Goal: Task Accomplishment & Management: Manage account settings

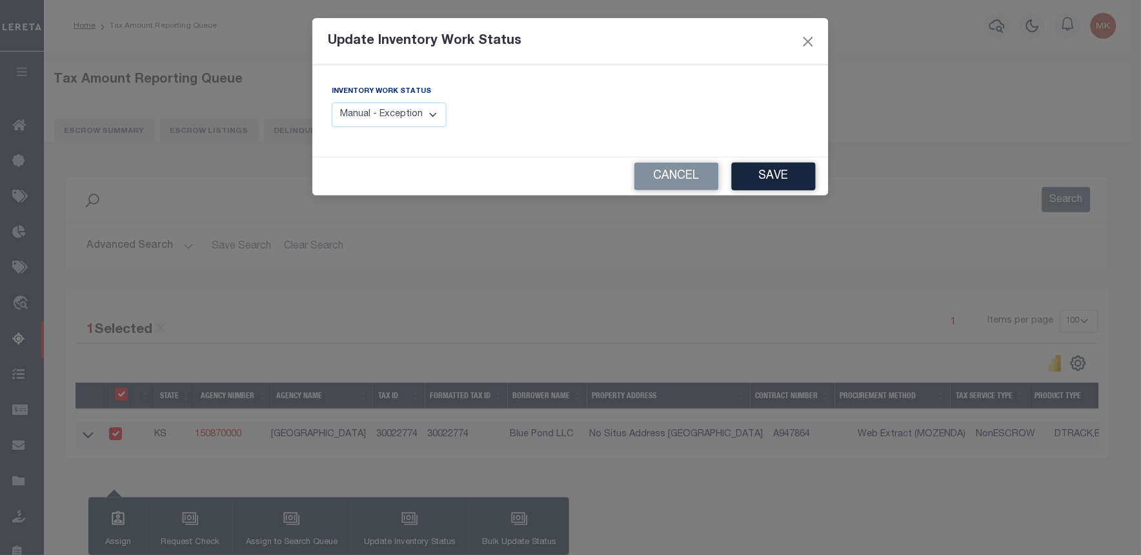
click at [432, 117] on select "Manual - Exception Pended - Awaiting Search Late Add Exception Completed" at bounding box center [389, 115] width 115 height 25
select select "4"
click at [332, 103] on select "Manual - Exception Pended - Awaiting Search Late Add Exception Completed" at bounding box center [389, 115] width 115 height 25
click at [754, 163] on button "Save" at bounding box center [774, 177] width 84 height 28
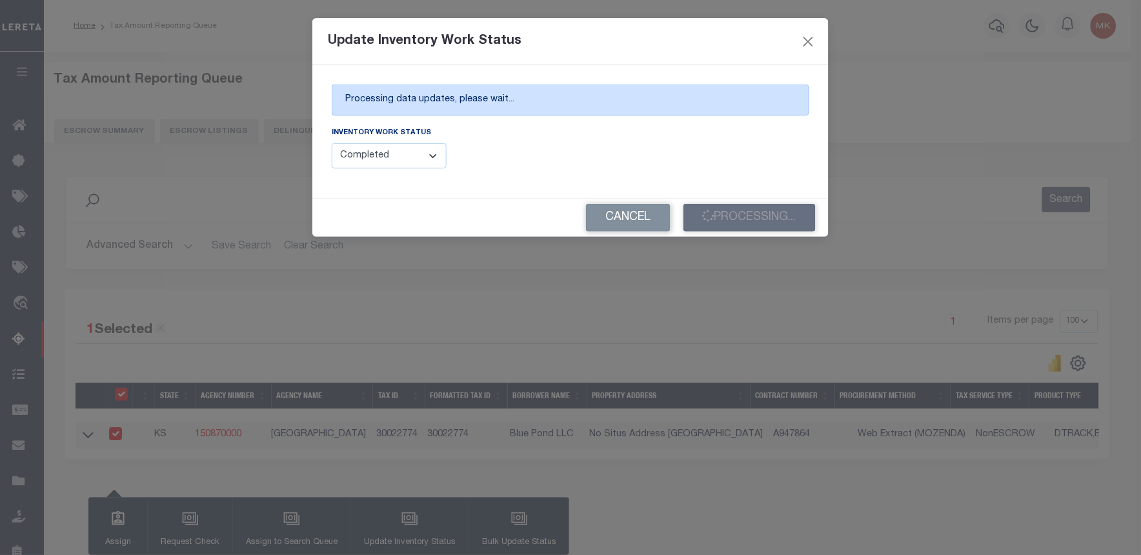
click at [756, 183] on form "Update Inventory Work Status Processing data updates, please wait... Inventory …" at bounding box center [570, 127] width 516 height 219
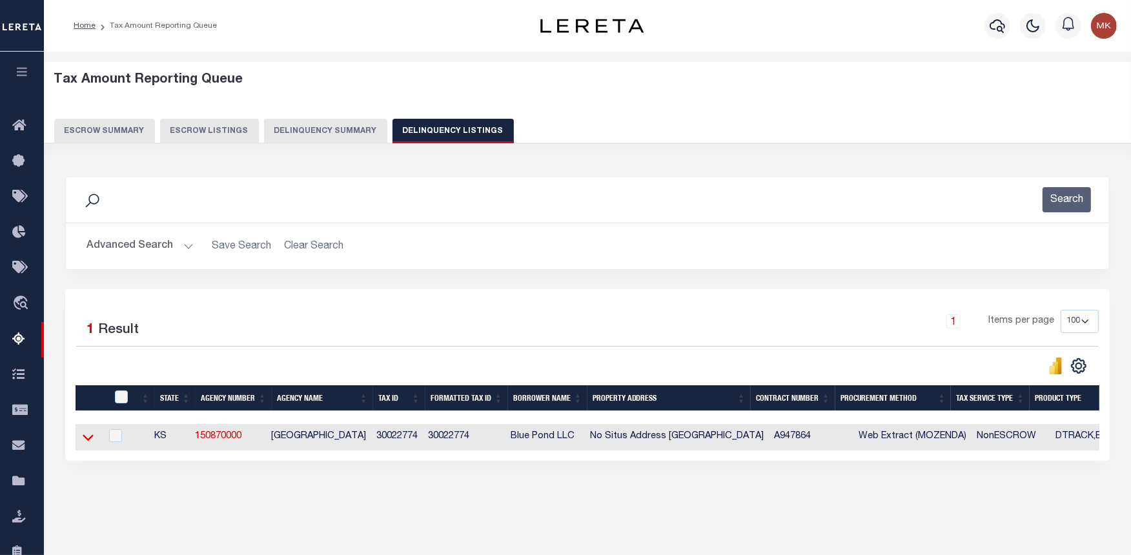
click at [88, 438] on icon at bounding box center [88, 437] width 11 height 14
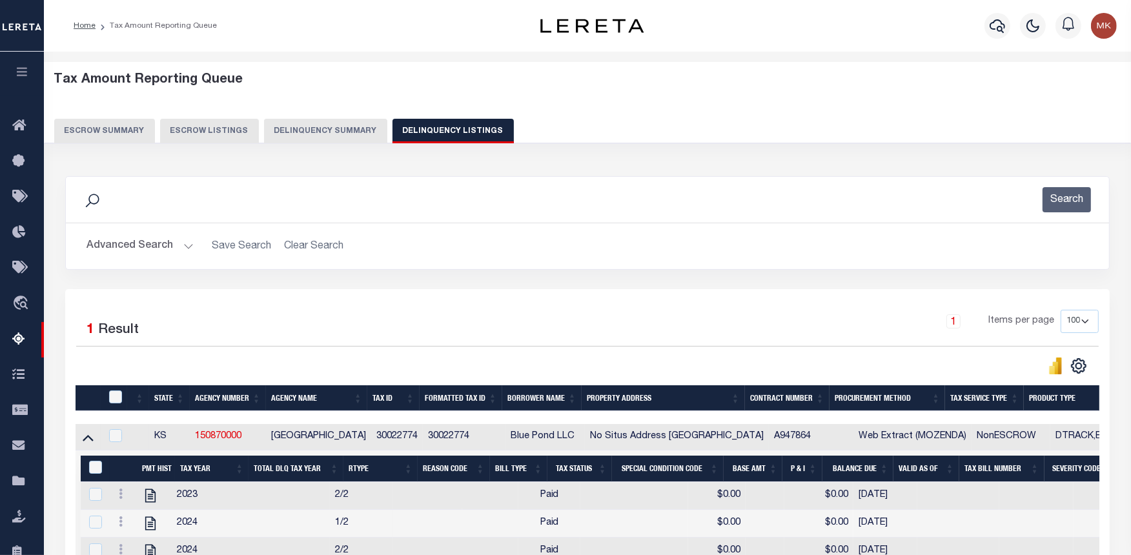
scroll to position [72, 0]
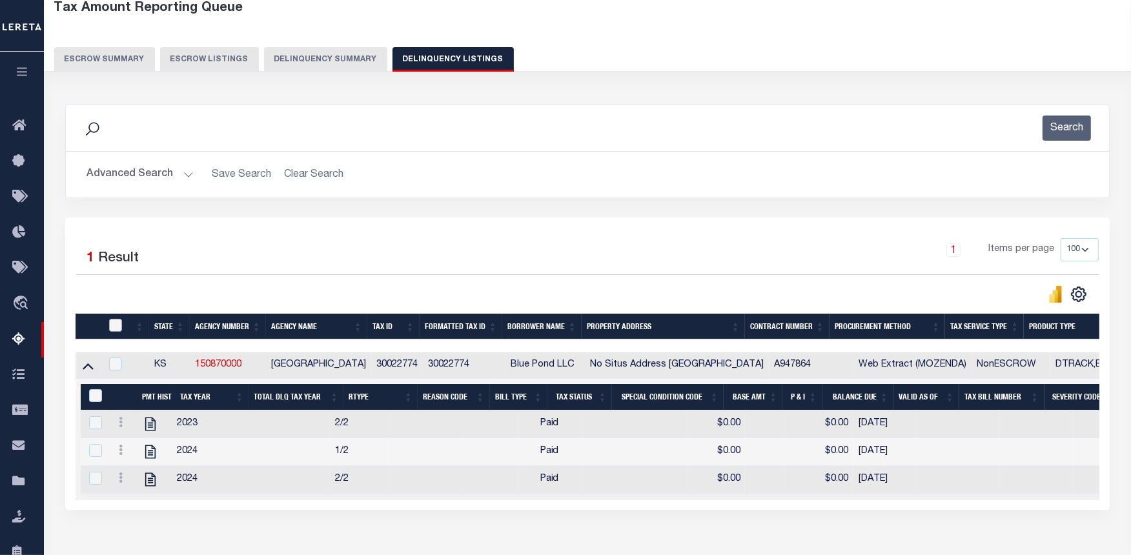
click at [114, 320] on input "checkbox" at bounding box center [115, 325] width 13 height 13
checkbox input "true"
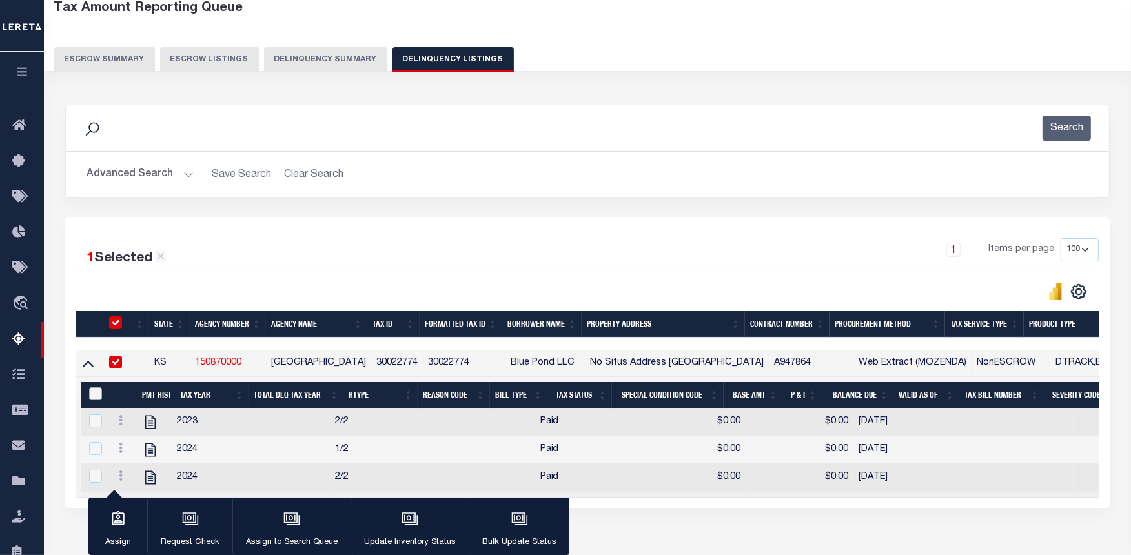
click at [94, 394] on input "&nbsp;" at bounding box center [95, 393] width 13 height 13
checkbox input "true"
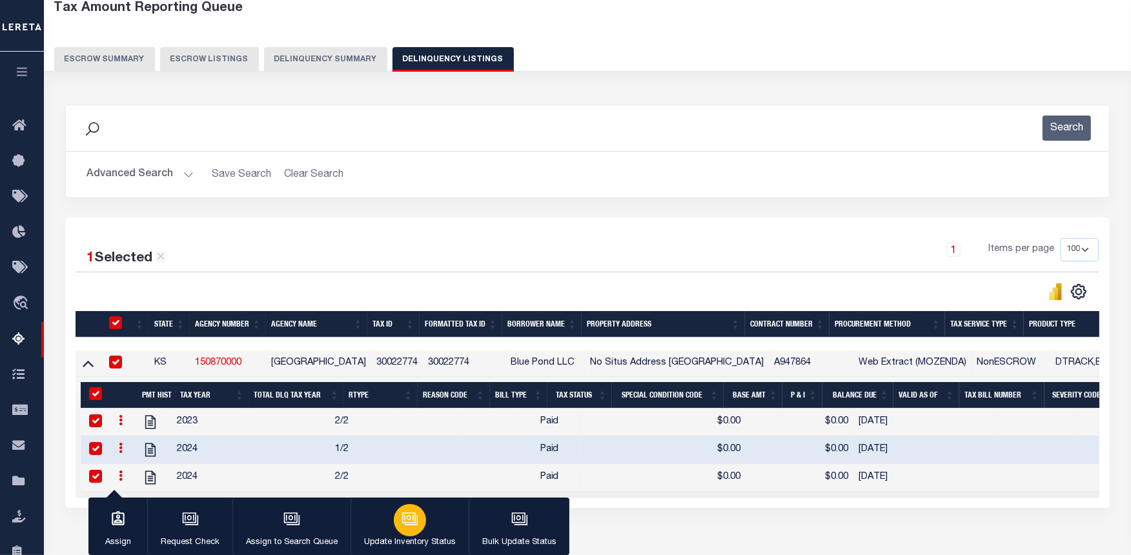
click at [394, 514] on div "button" at bounding box center [410, 520] width 32 height 32
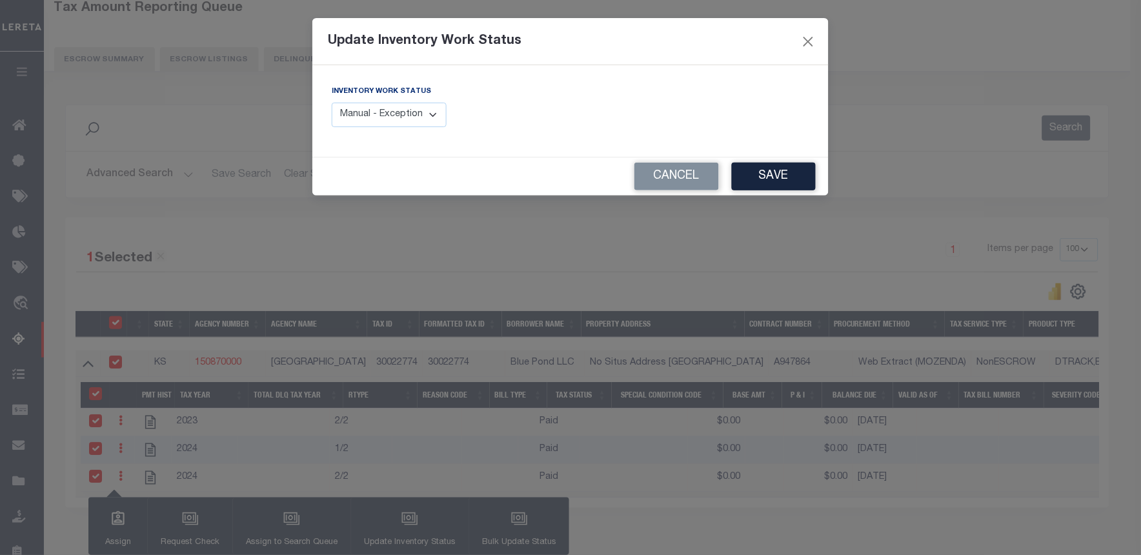
click at [407, 116] on select "Manual - Exception Pended - Awaiting Search Late Add Exception Completed" at bounding box center [389, 115] width 115 height 25
click at [434, 112] on select "Manual - Exception Pended - Awaiting Search Late Add Exception Completed" at bounding box center [389, 115] width 115 height 25
click at [426, 119] on select "Manual - Exception Pended - Awaiting Search Late Add Exception Completed" at bounding box center [389, 115] width 115 height 25
select select "4"
click at [332, 103] on select "Manual - Exception Pended - Awaiting Search Late Add Exception Completed" at bounding box center [389, 115] width 115 height 25
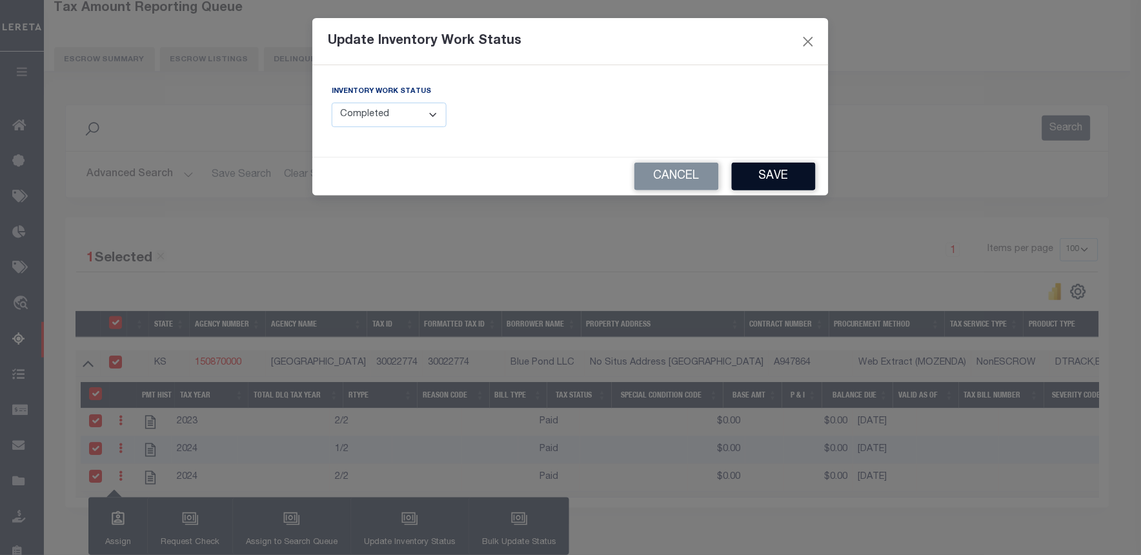
click at [786, 173] on button "Save" at bounding box center [774, 177] width 84 height 28
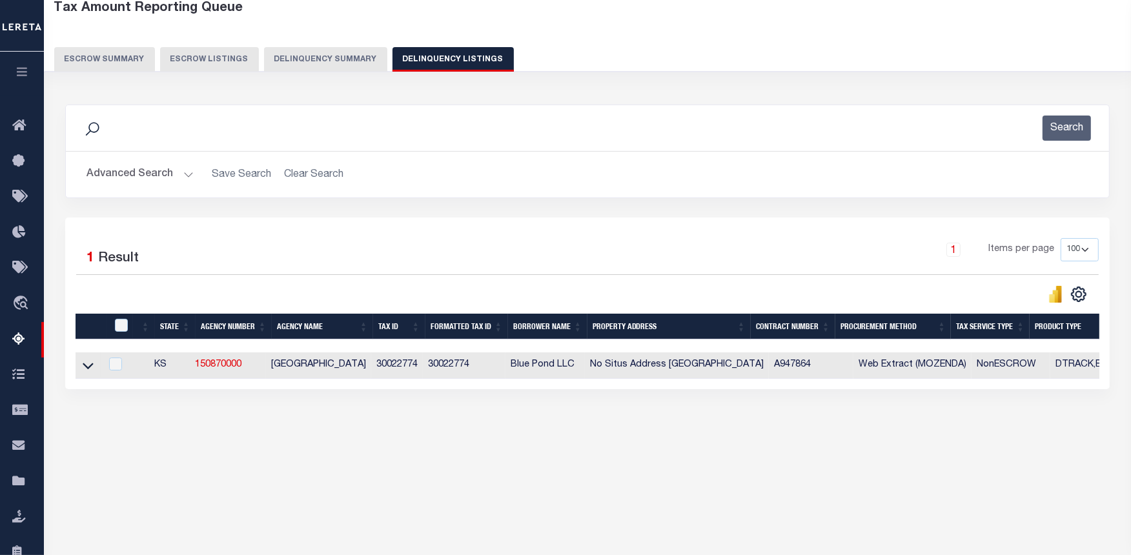
click at [184, 171] on button "Advanced Search" at bounding box center [139, 174] width 107 height 25
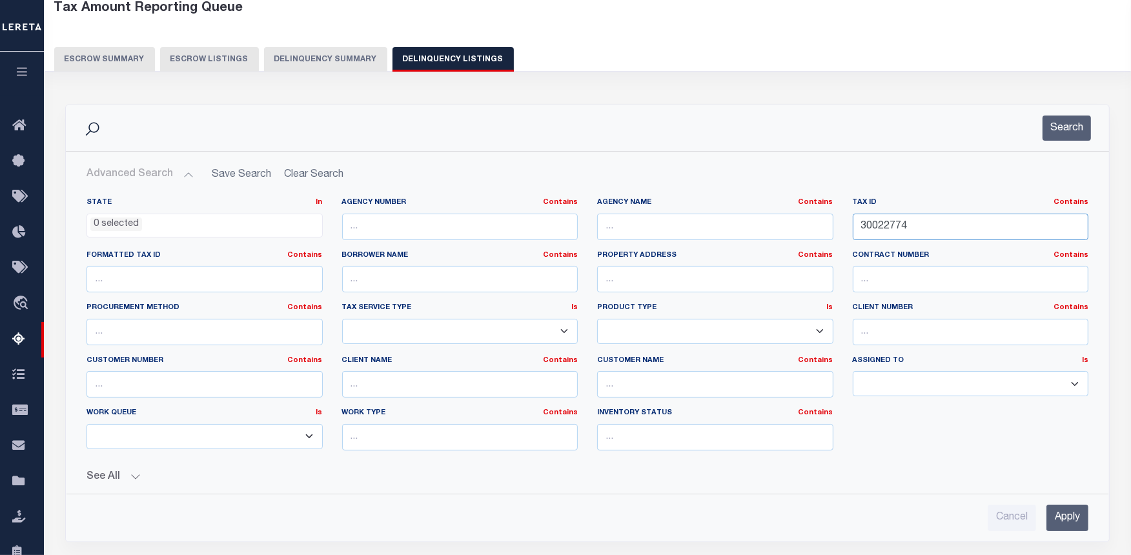
click at [900, 228] on input "30022774" at bounding box center [970, 227] width 236 height 26
paste input "5"
type input "30022775"
click at [1060, 136] on button "Search" at bounding box center [1066, 128] width 48 height 25
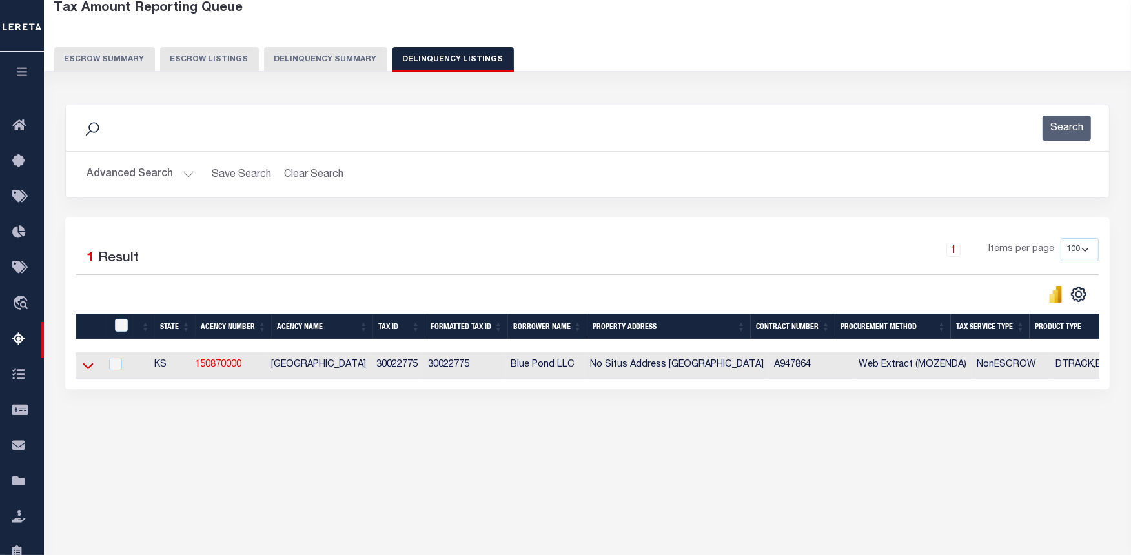
click at [85, 368] on icon at bounding box center [88, 366] width 11 height 6
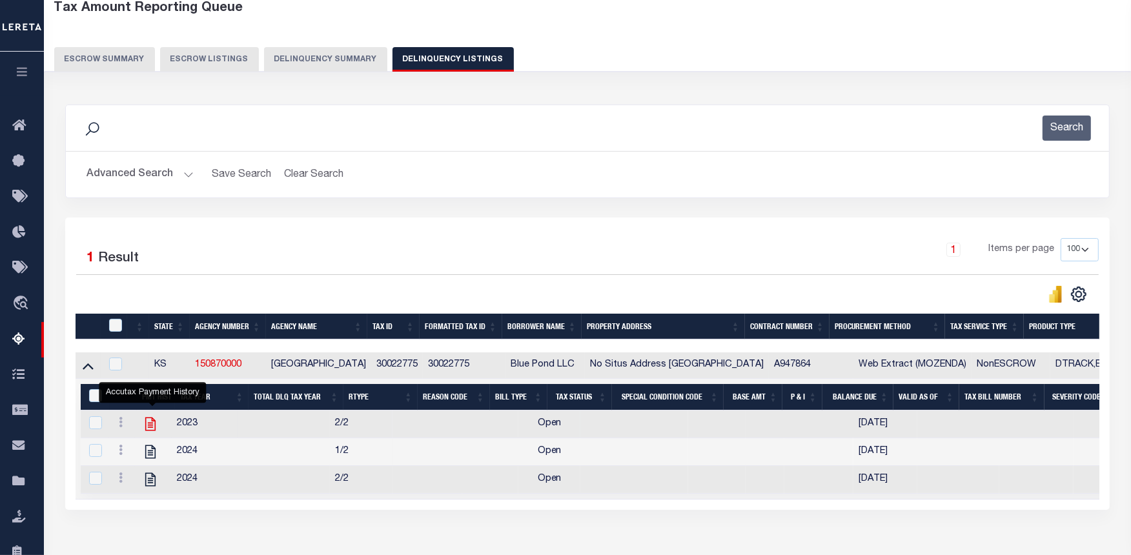
click at [152, 425] on icon "" at bounding box center [150, 424] width 17 height 17
checkbox input "false"
checkbox input "true"
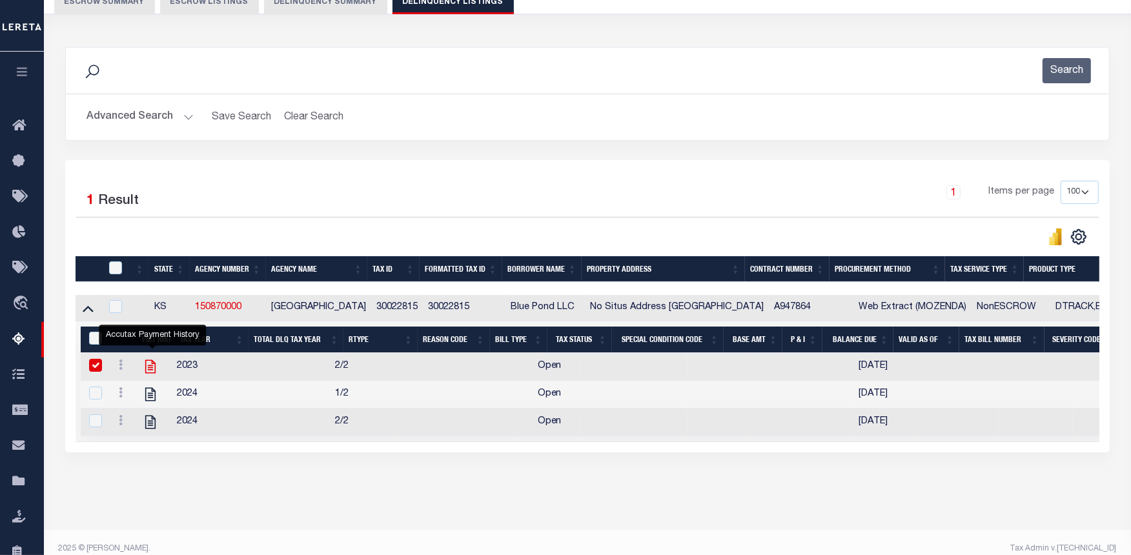
checkbox input "true"
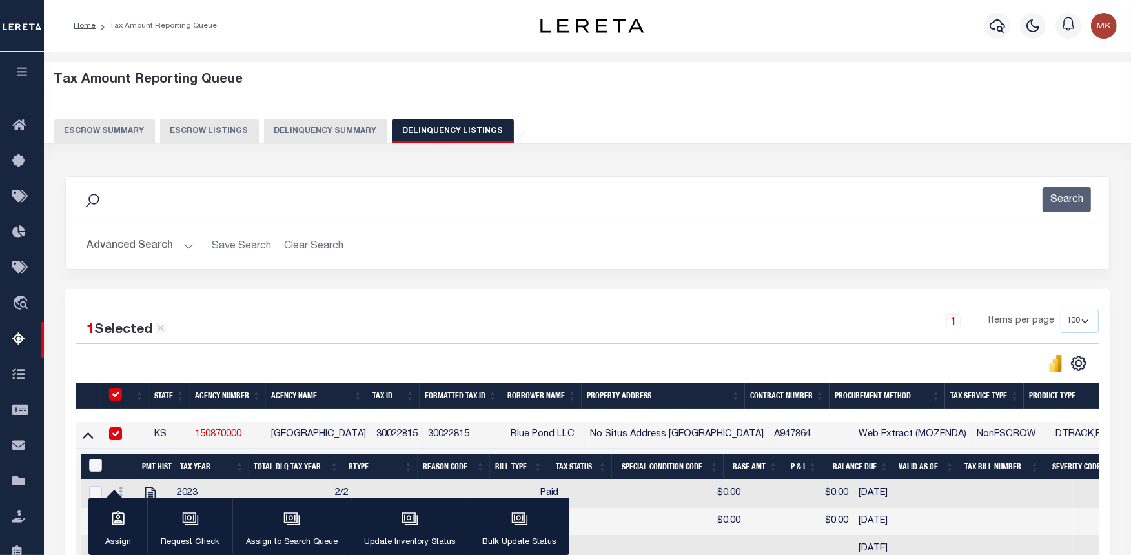
click at [112, 392] on input "checkbox" at bounding box center [115, 394] width 13 height 13
checkbox input "false"
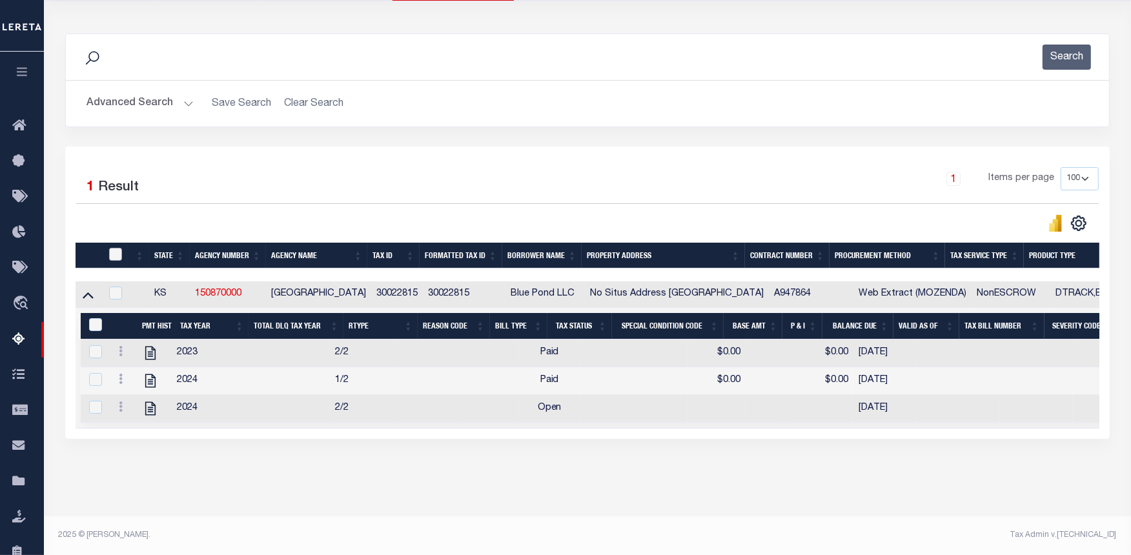
scroll to position [143, 0]
click at [97, 326] on input "&nbsp;" at bounding box center [95, 324] width 13 height 13
checkbox input "true"
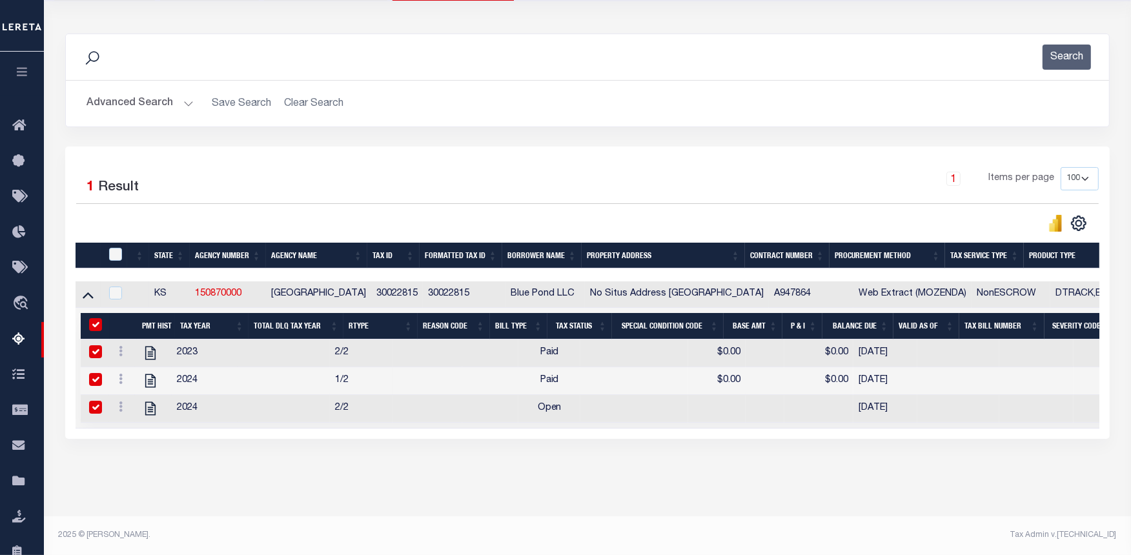
checkbox input "true"
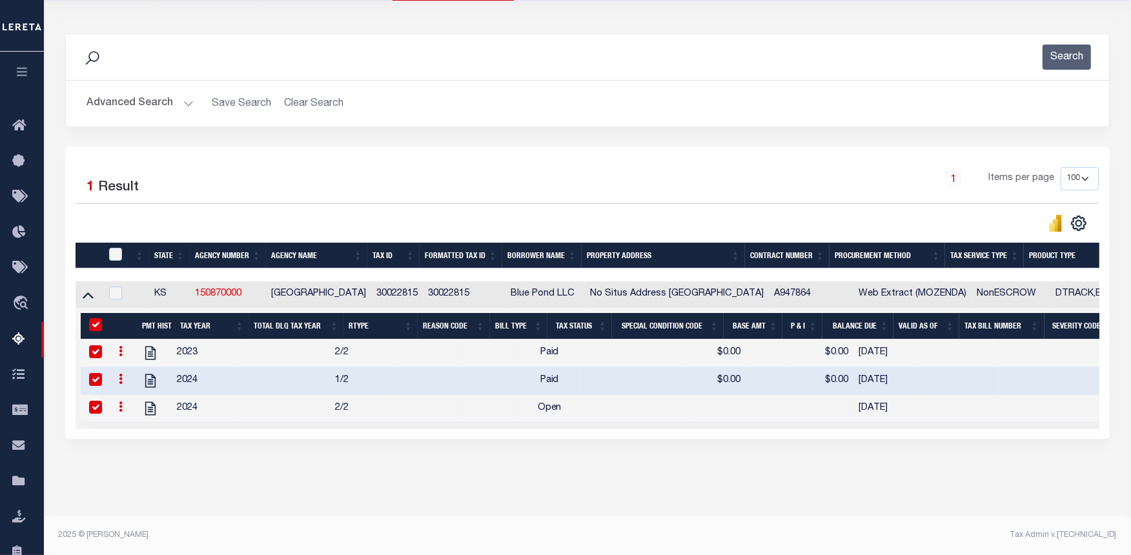
scroll to position [0, 0]
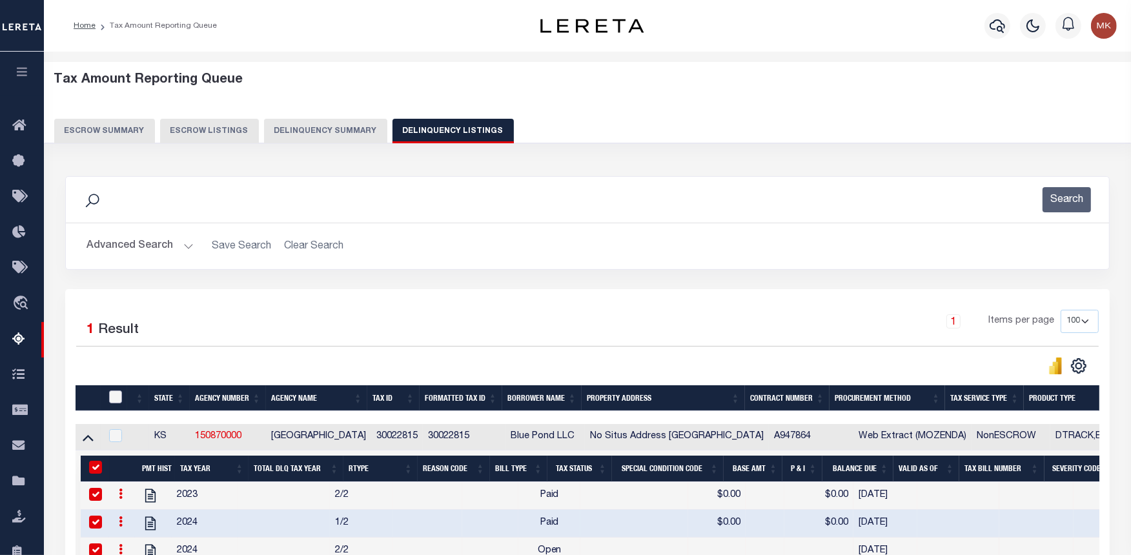
click at [117, 396] on input "checkbox" at bounding box center [115, 396] width 13 height 13
checkbox input "true"
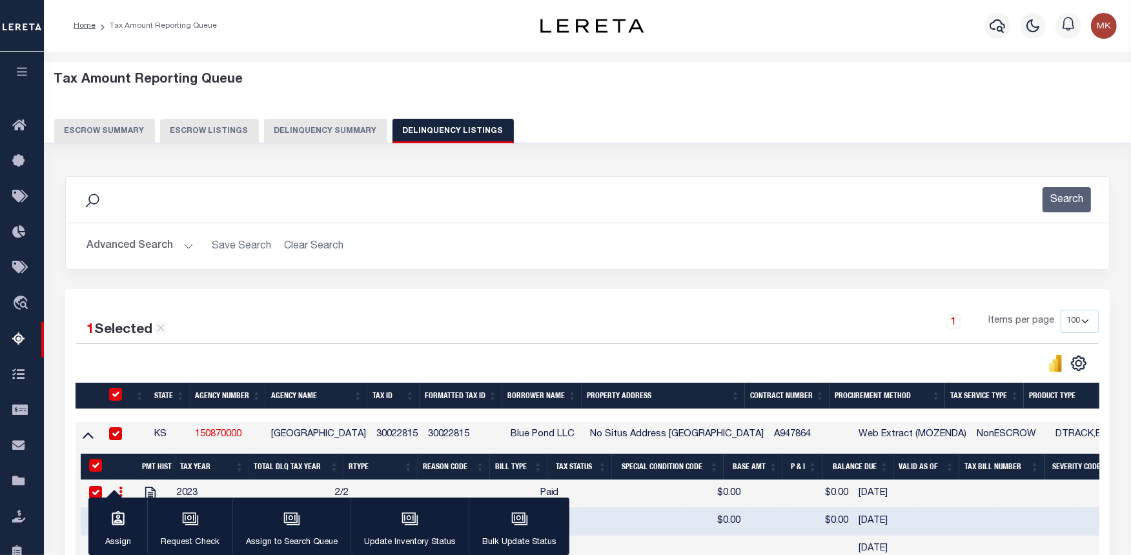
click at [90, 489] on div "State Agency Number Agency Name Tax ID Formatted Tax ID Borrower Name Property …" at bounding box center [587, 476] width 1023 height 186
click at [402, 520] on icon "button" at bounding box center [409, 517] width 14 height 10
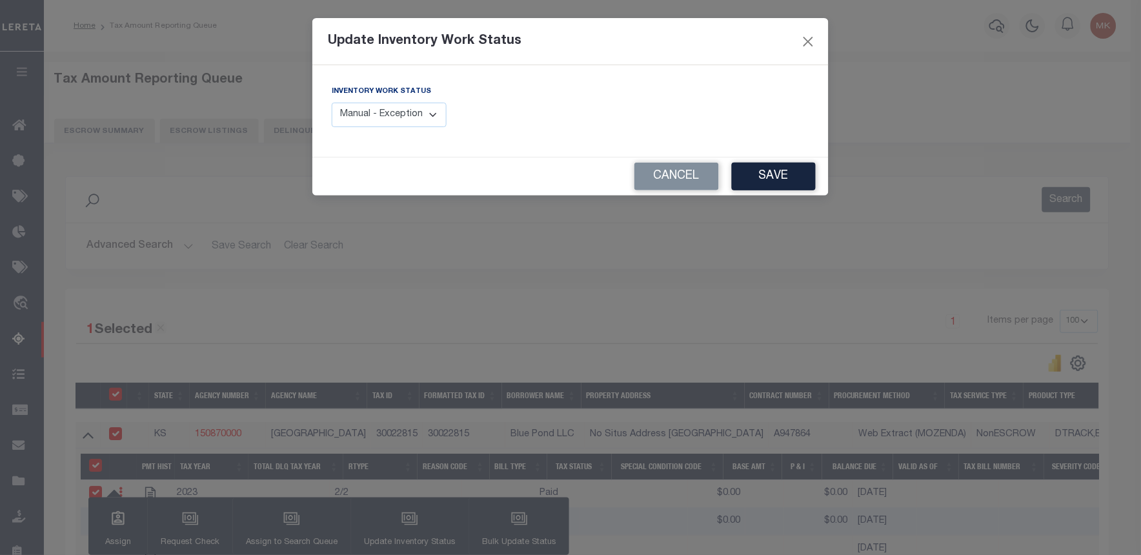
click at [395, 110] on select "Manual - Exception Pended - Awaiting Search Late Add Exception Completed" at bounding box center [389, 115] width 115 height 25
select select "4"
click at [332, 103] on select "Manual - Exception Pended - Awaiting Search Late Add Exception Completed" at bounding box center [389, 115] width 115 height 25
click at [784, 171] on button "Save" at bounding box center [774, 177] width 84 height 28
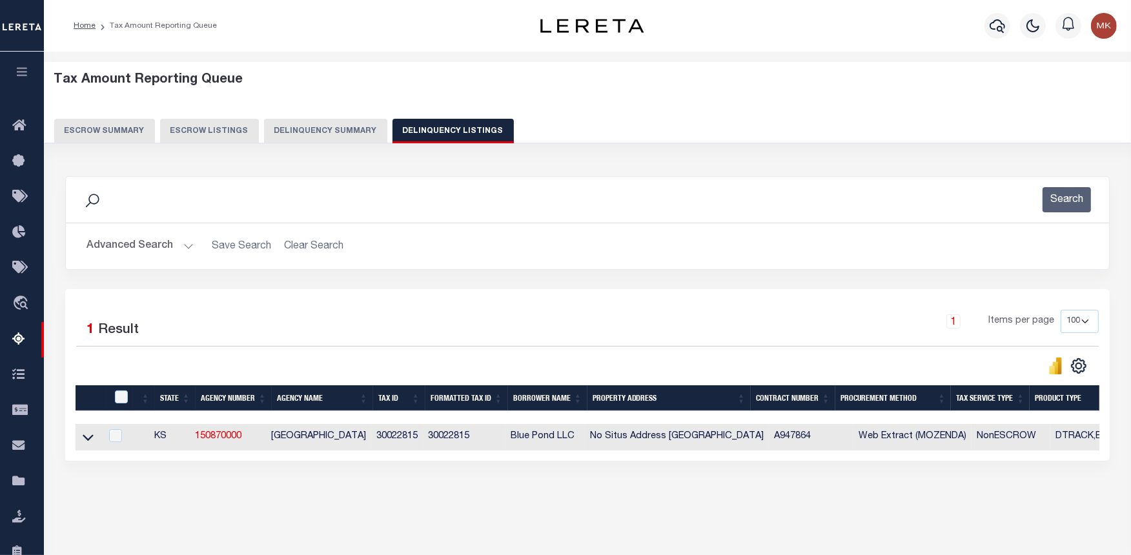
click at [188, 245] on button "Advanced Search" at bounding box center [139, 246] width 107 height 25
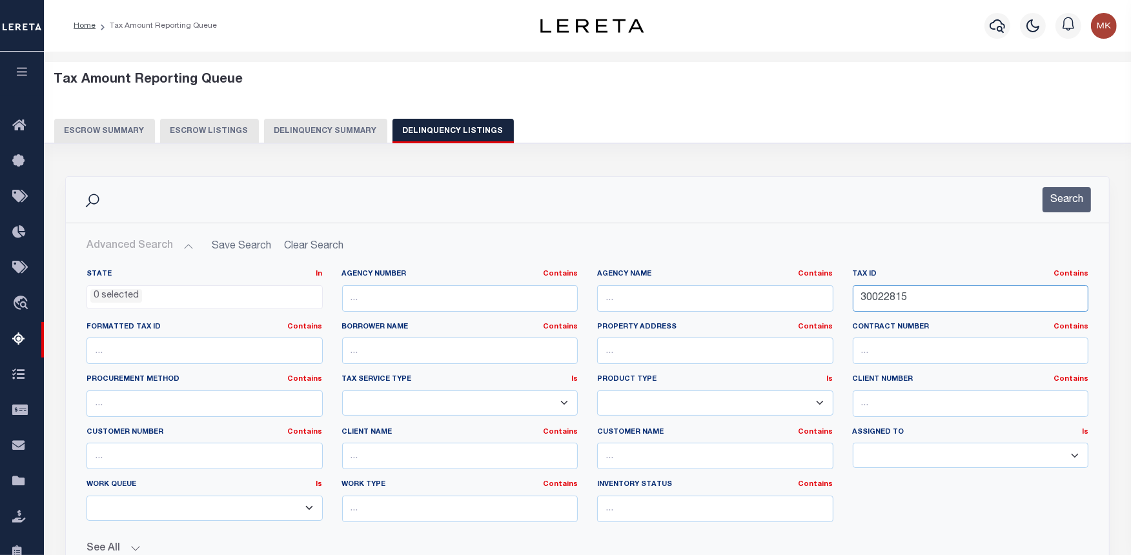
click at [883, 305] on input "30022815" at bounding box center [970, 298] width 236 height 26
paste input "6"
type input "30022816"
click at [1062, 197] on button "Search" at bounding box center [1066, 199] width 48 height 25
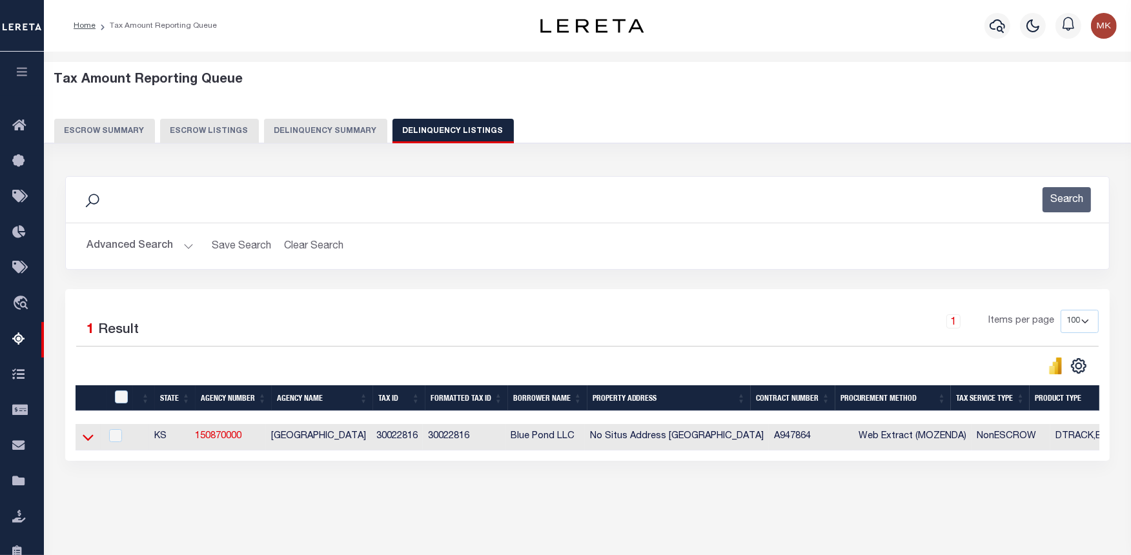
click at [87, 439] on icon at bounding box center [88, 437] width 11 height 14
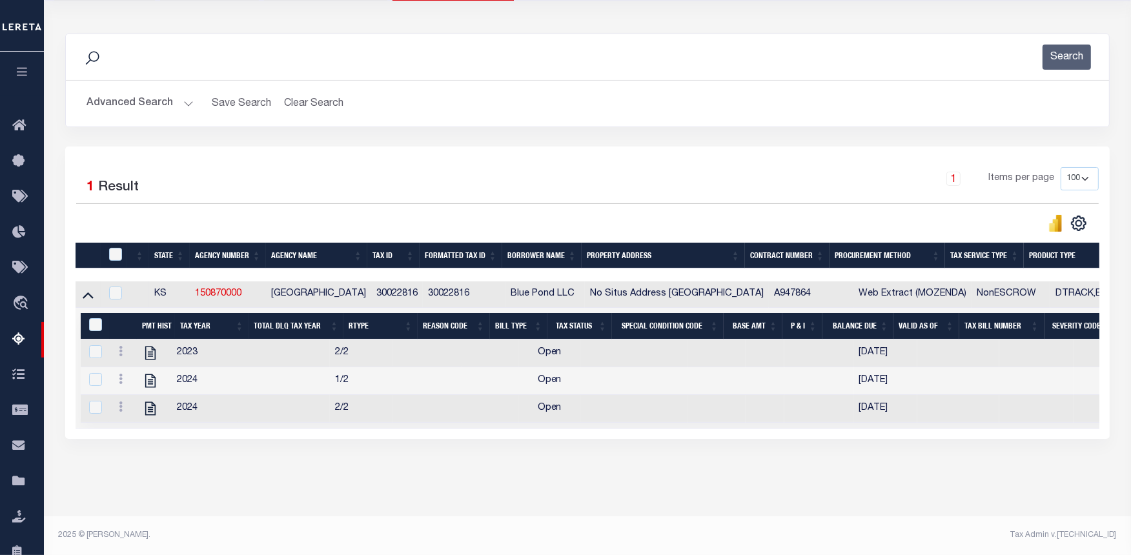
scroll to position [143, 0]
click at [149, 356] on icon "" at bounding box center [150, 353] width 17 height 17
checkbox input "false"
checkbox input "true"
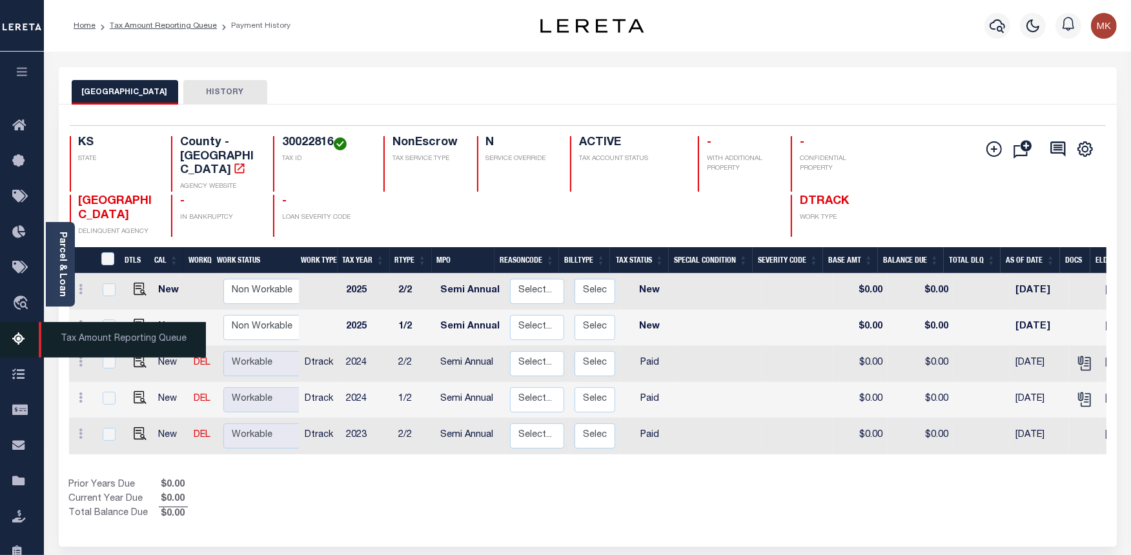
click at [30, 339] on icon at bounding box center [22, 340] width 21 height 16
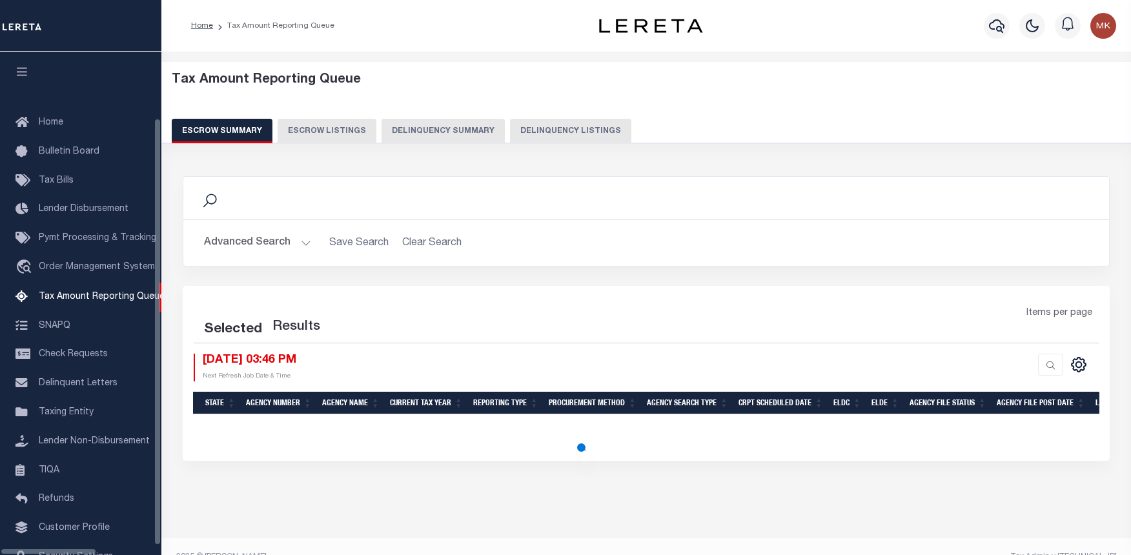
select select "100"
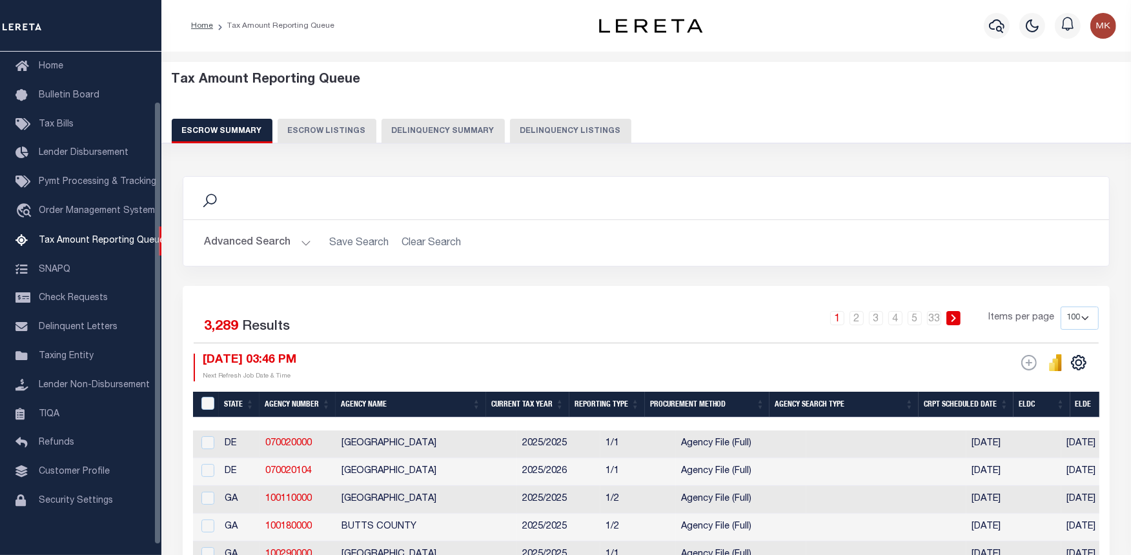
scroll to position [56, 0]
click at [532, 130] on button "Delinquency Listings" at bounding box center [570, 131] width 121 height 25
select select "100"
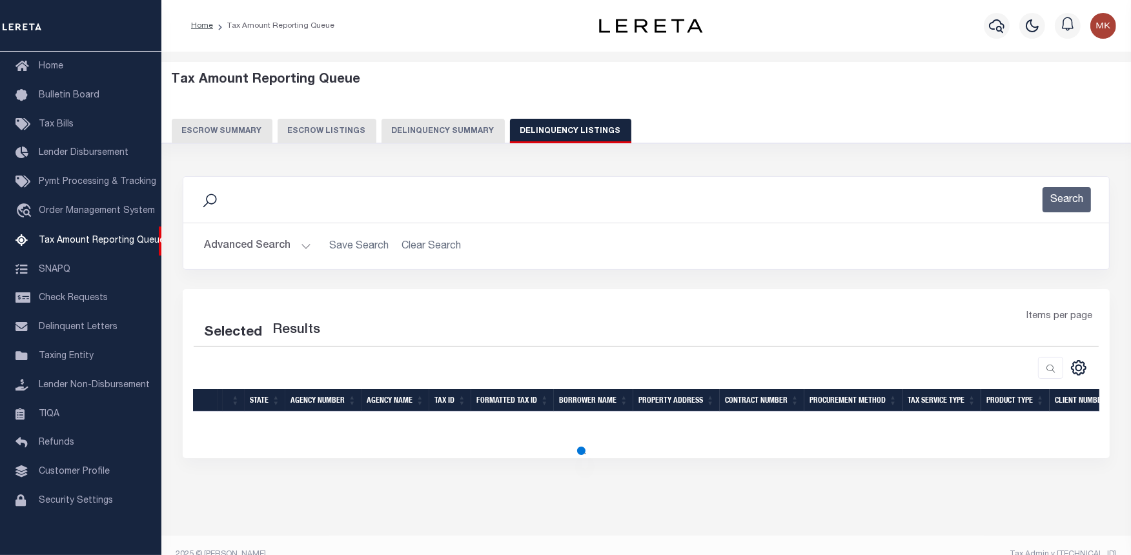
select select "100"
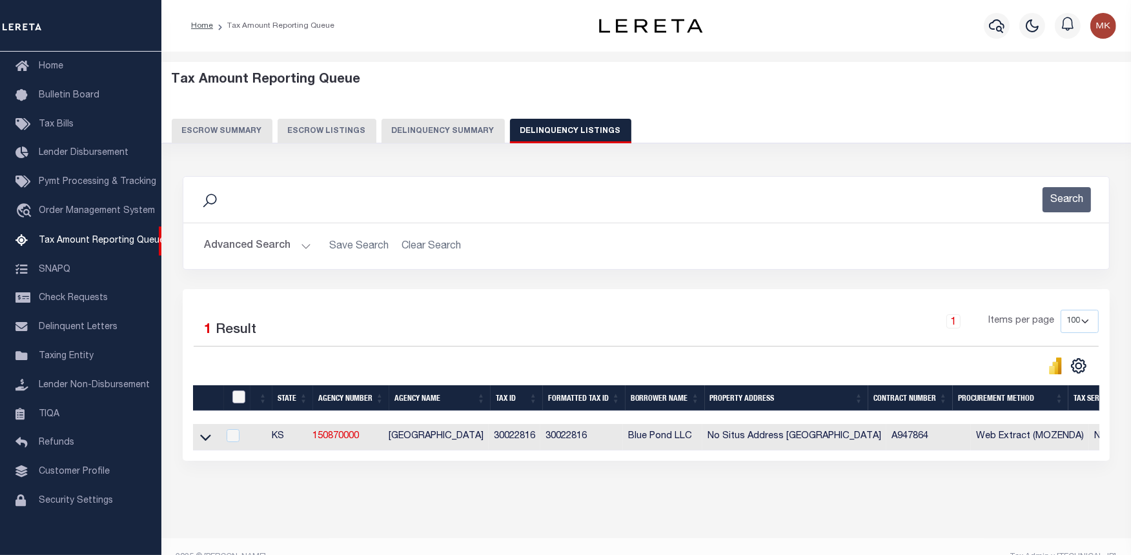
click at [243, 397] on input "checkbox" at bounding box center [238, 396] width 13 height 13
checkbox input "true"
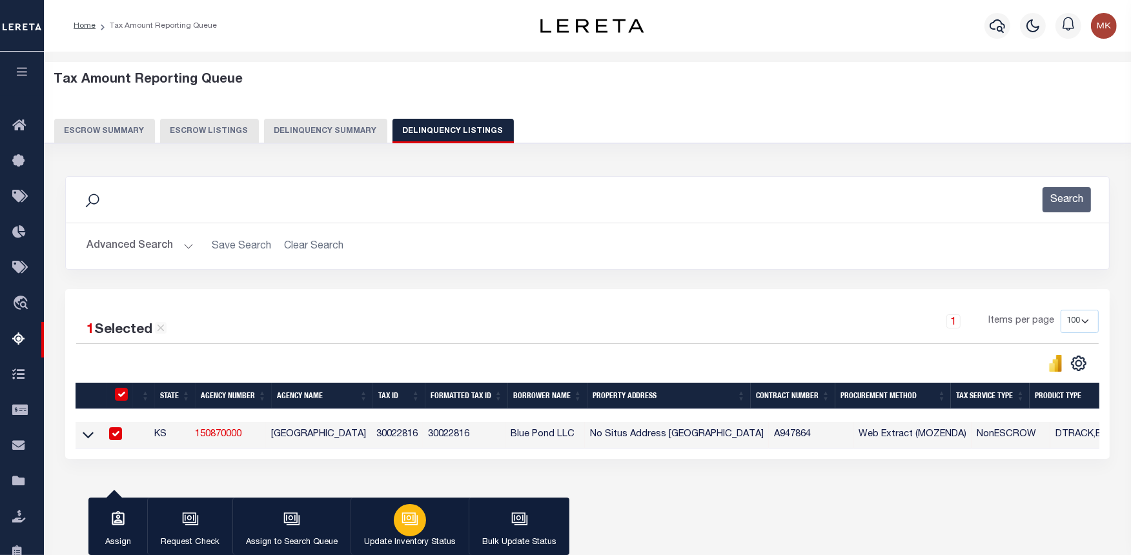
click at [407, 530] on div "button" at bounding box center [410, 520] width 32 height 32
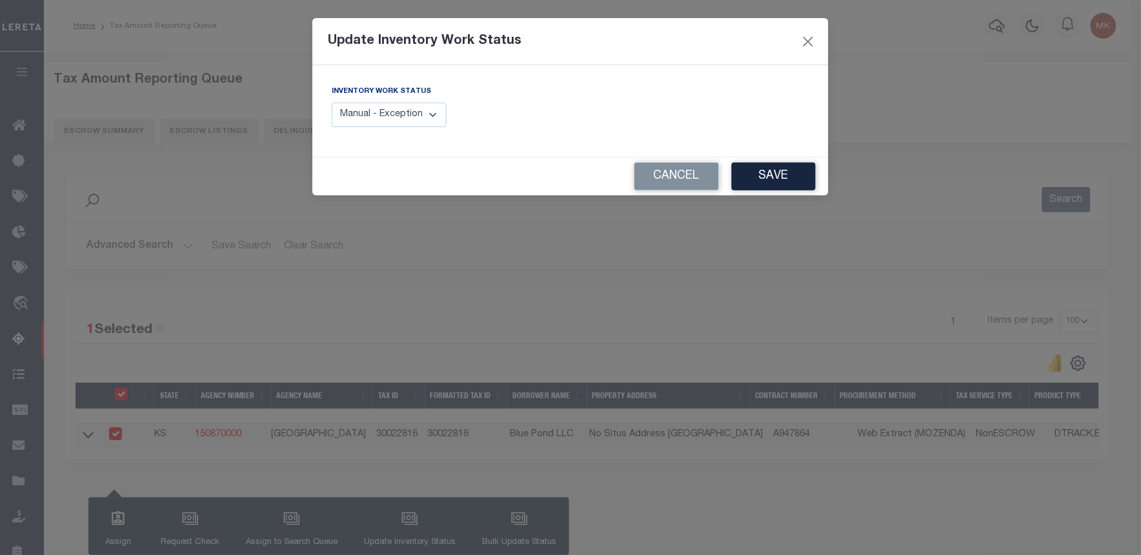
click at [359, 112] on select "Manual - Exception Pended - Awaiting Search Late Add Exception Completed" at bounding box center [389, 115] width 115 height 25
select select "4"
click at [332, 103] on select "Manual - Exception Pended - Awaiting Search Late Add Exception Completed" at bounding box center [389, 115] width 115 height 25
click at [764, 172] on button "Save" at bounding box center [774, 177] width 84 height 28
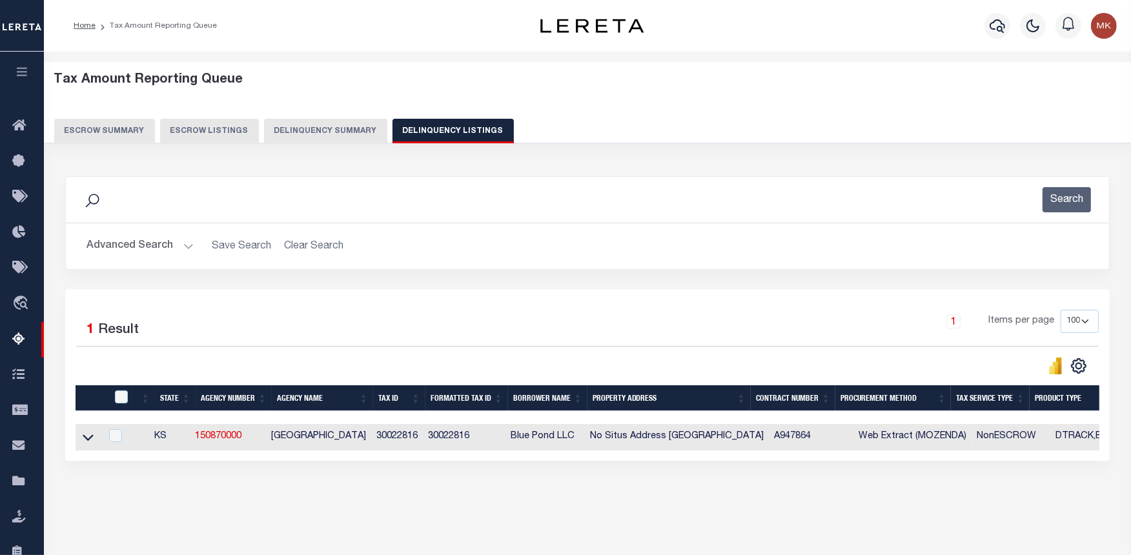
click at [183, 247] on button "Advanced Search" at bounding box center [139, 246] width 107 height 25
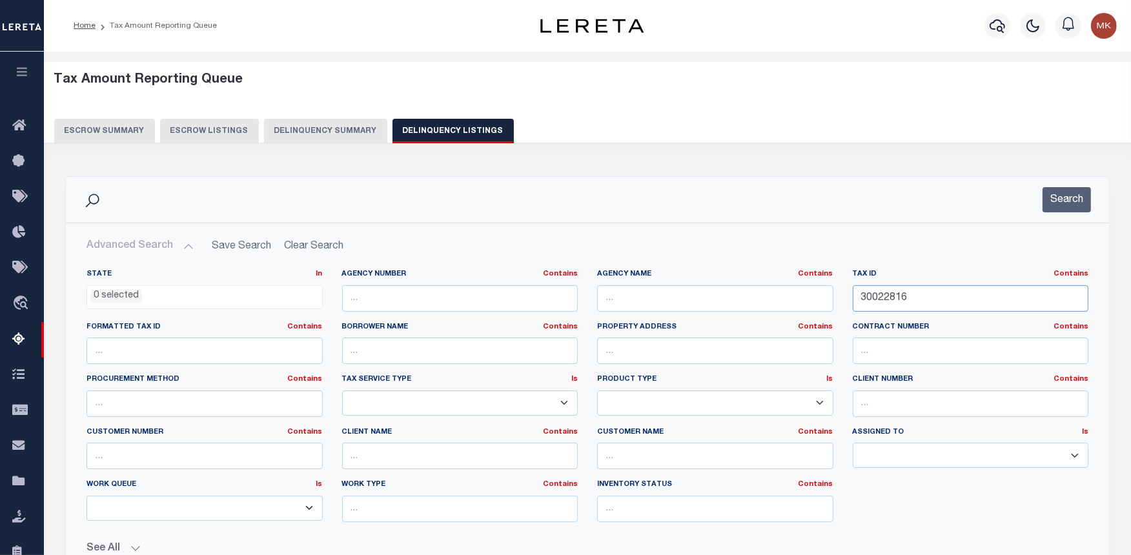
click at [868, 297] on input "30022816" at bounding box center [970, 298] width 236 height 26
paste input "4047"
type input "30024047"
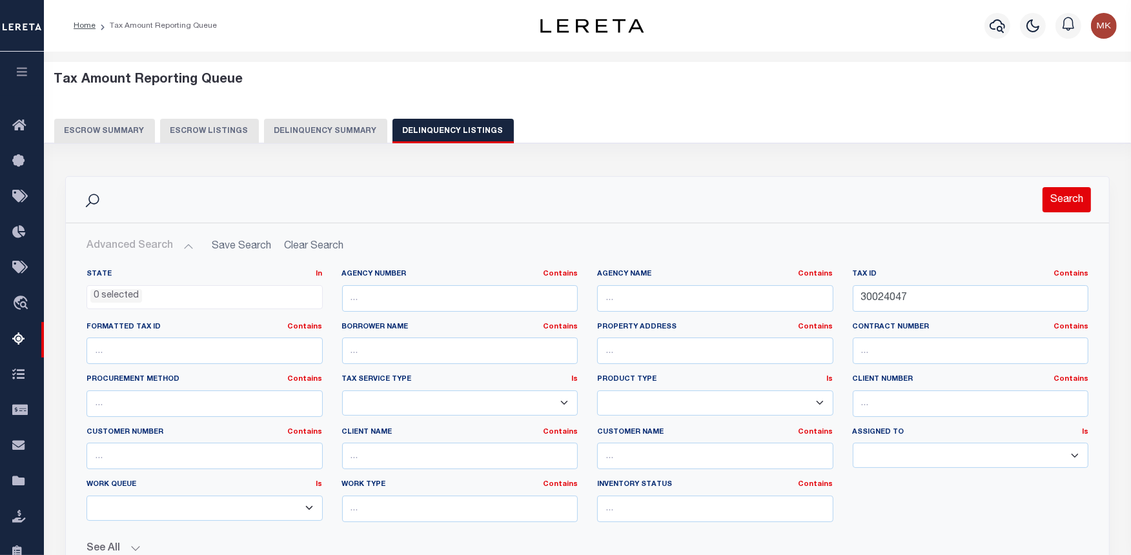
click at [1066, 202] on button "Search" at bounding box center [1066, 199] width 48 height 25
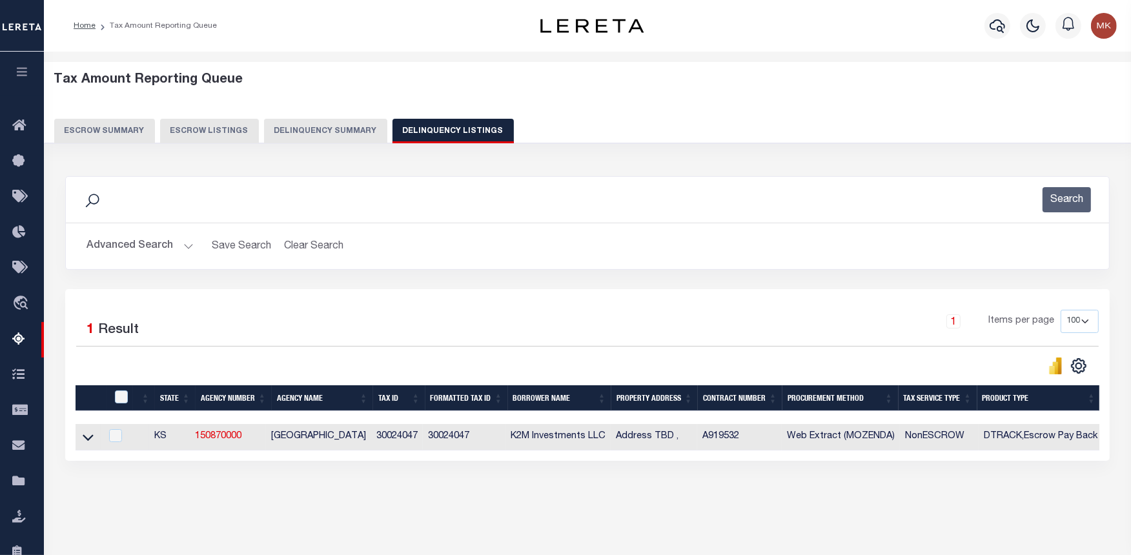
click at [84, 435] on icon at bounding box center [88, 437] width 11 height 14
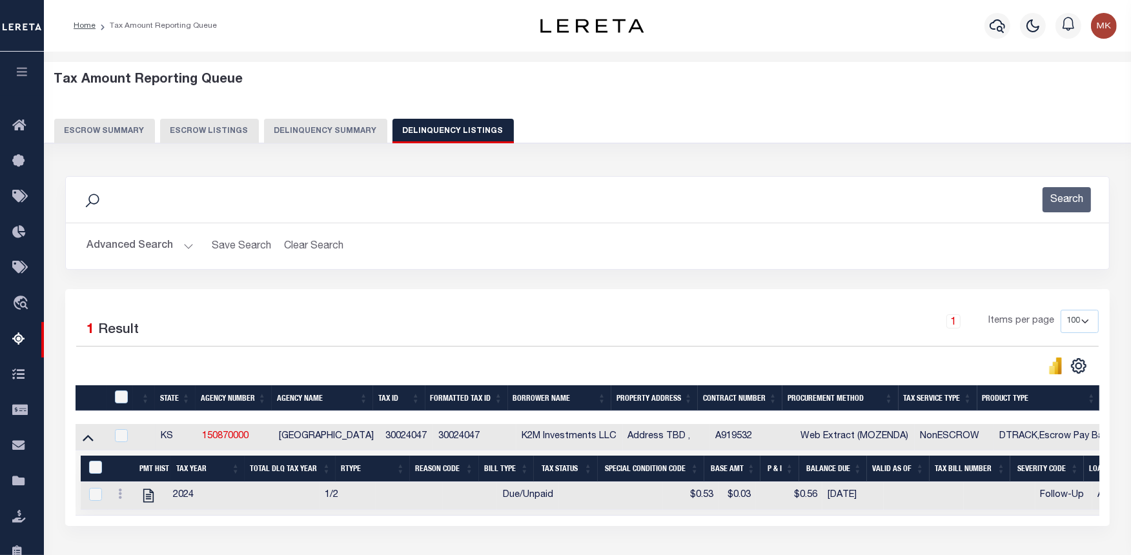
scroll to position [129, 0]
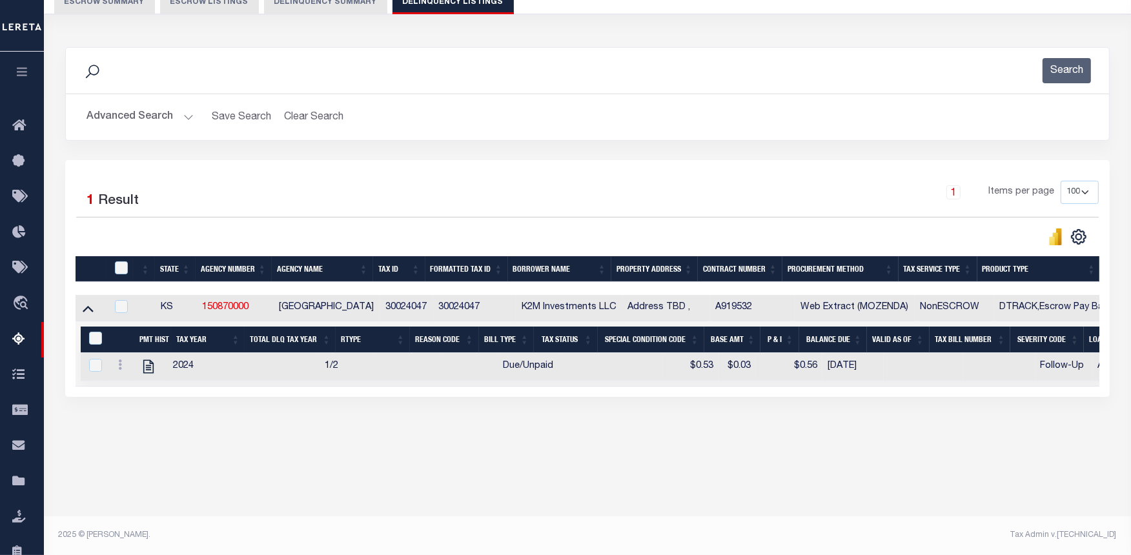
click at [674, 397] on div "1 Selected 1 Result 1 Items per page 10 25 50 100 500" at bounding box center [587, 278] width 1044 height 237
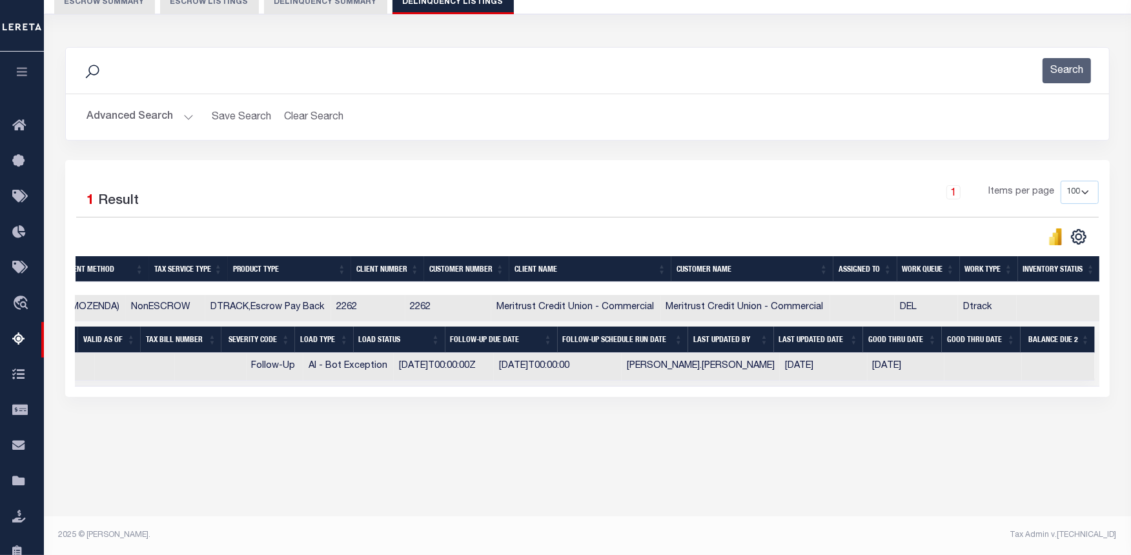
scroll to position [0, 0]
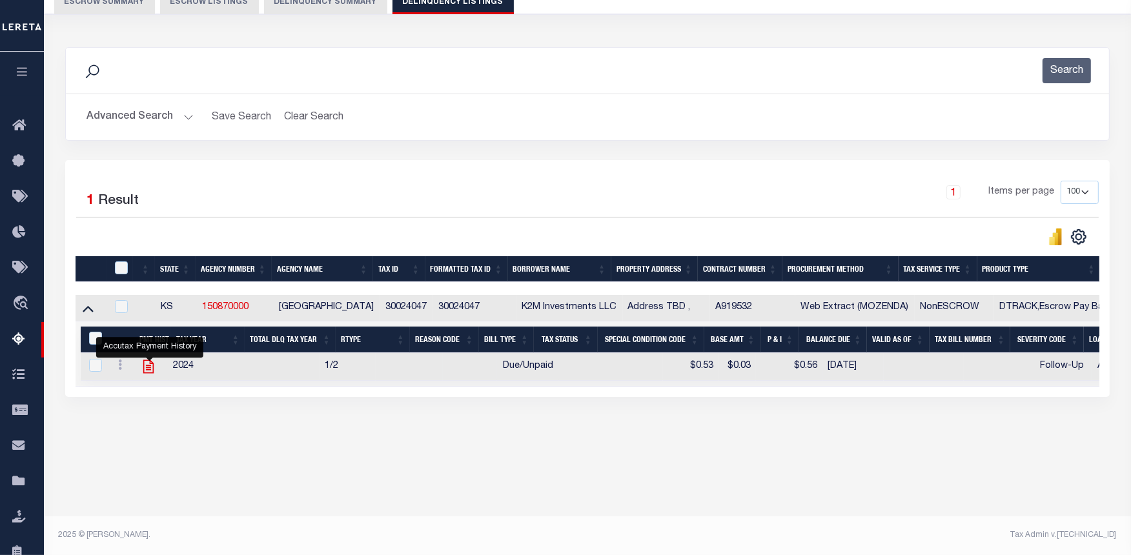
click at [147, 367] on icon "" at bounding box center [148, 366] width 17 height 17
checkbox input "true"
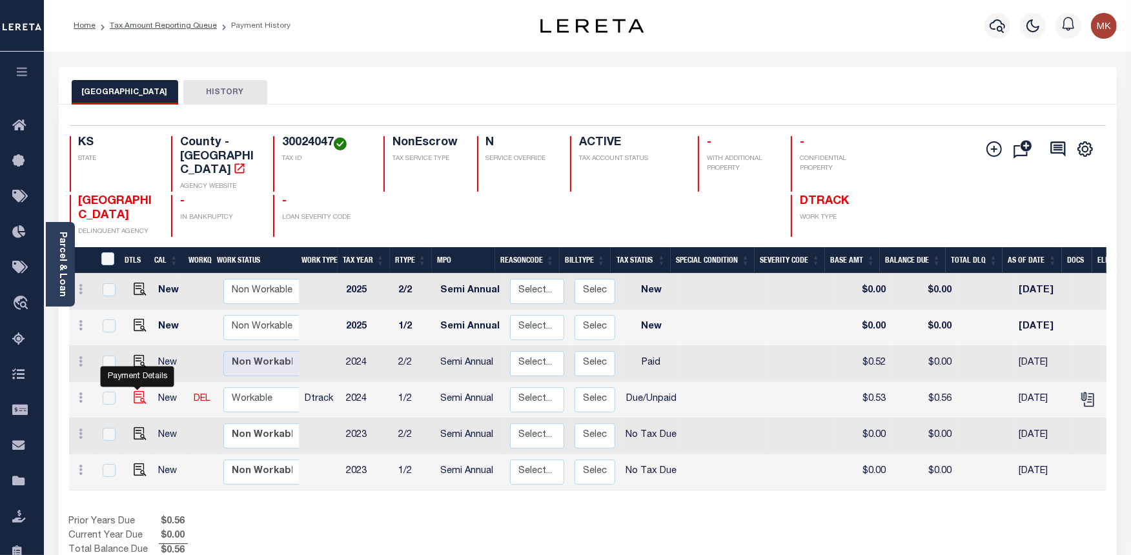
click at [134, 391] on img "" at bounding box center [140, 397] width 13 height 13
checkbox input "true"
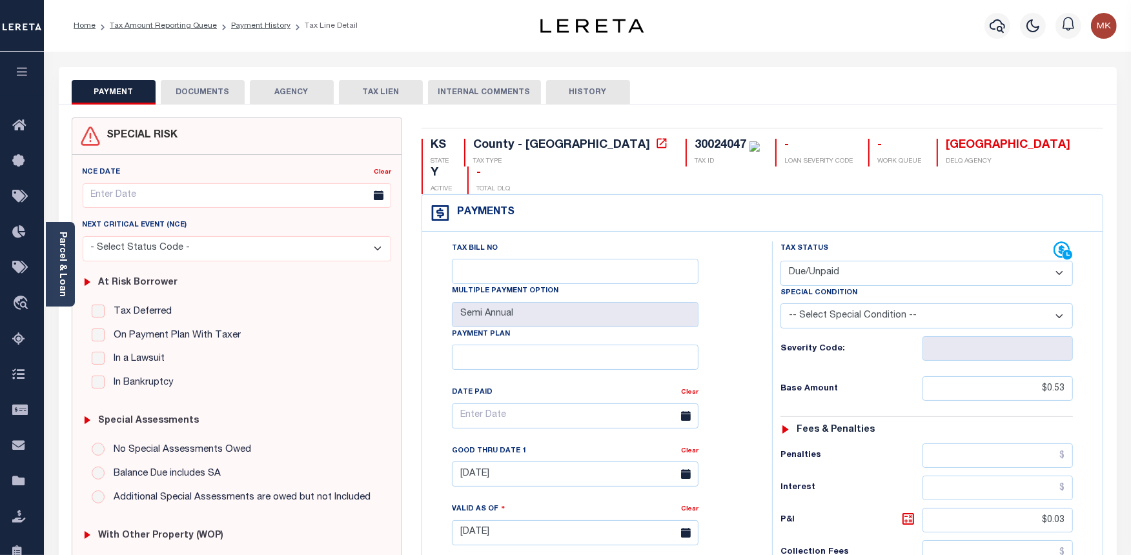
click at [50, 248] on div "Parcel & Loan" at bounding box center [60, 264] width 29 height 85
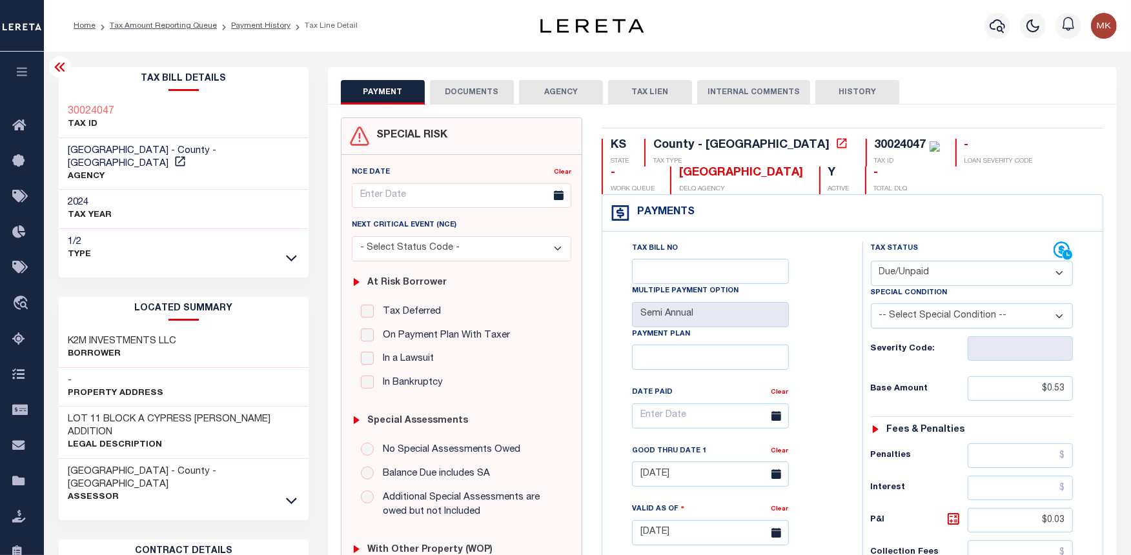
click at [972, 270] on select "- Select Status Code - Open Due/Unpaid Paid Incomplete No Tax Due Internal Refu…" at bounding box center [972, 273] width 203 height 25
select select "PYD"
click at [871, 261] on select "- Select Status Code - Open Due/Unpaid Paid Incomplete No Tax Due Internal Refu…" at bounding box center [972, 273] width 203 height 25
type input "[DATE]"
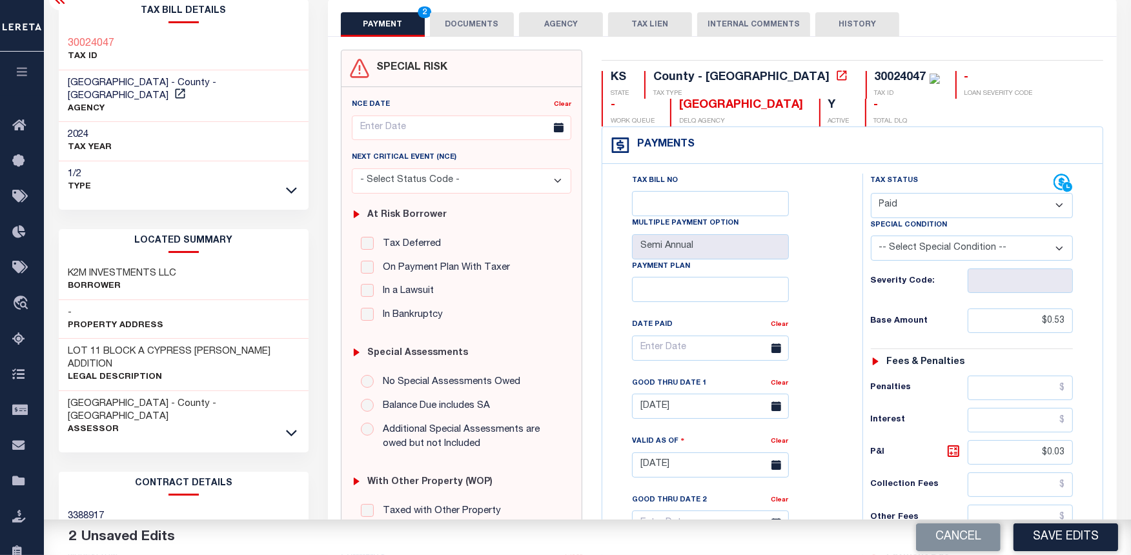
scroll to position [72, 0]
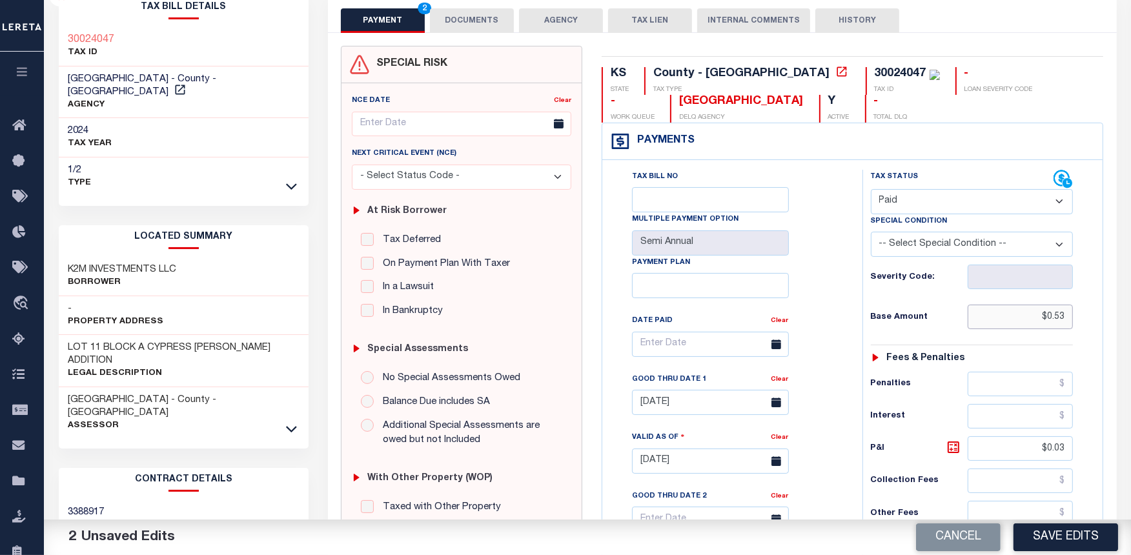
click at [1057, 318] on input "$0.53" at bounding box center [1020, 317] width 106 height 25
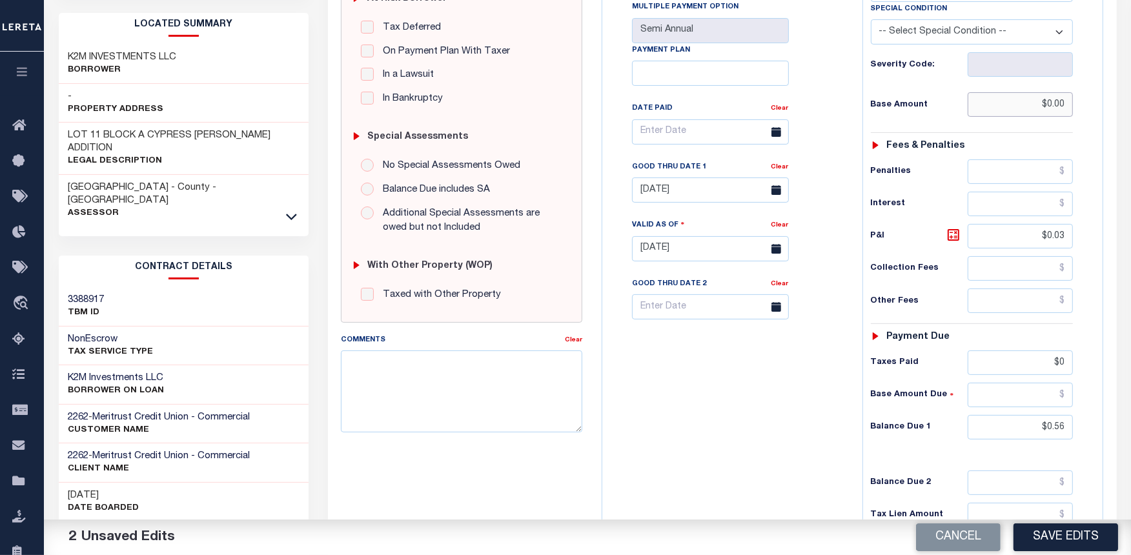
scroll to position [287, 0]
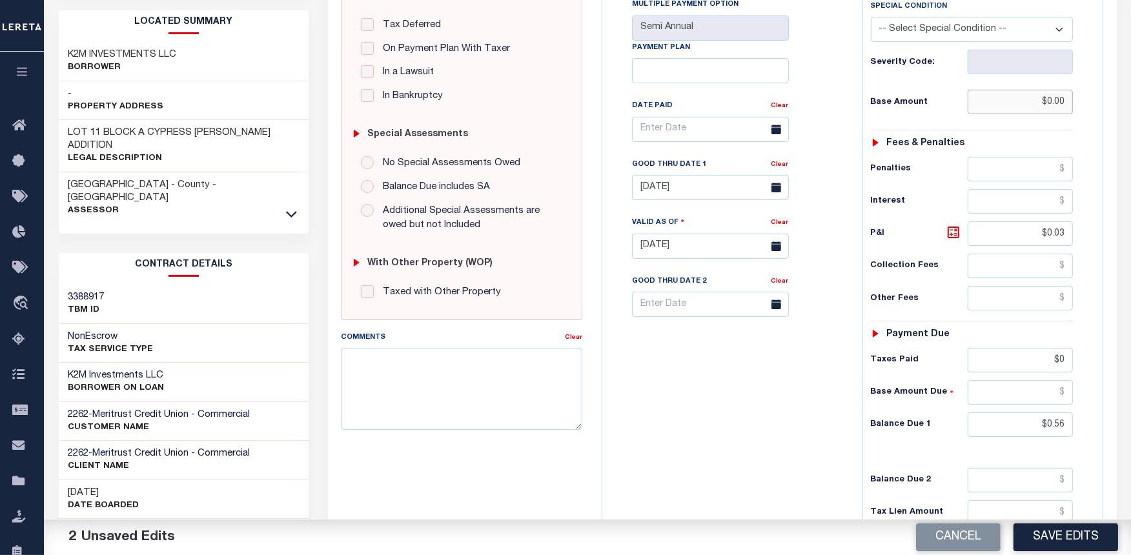
type input "$0.00"
click at [1055, 241] on input "$0.03" at bounding box center [1020, 233] width 106 height 25
type input "$0.00"
click at [1044, 416] on input "$0.56" at bounding box center [1020, 424] width 106 height 25
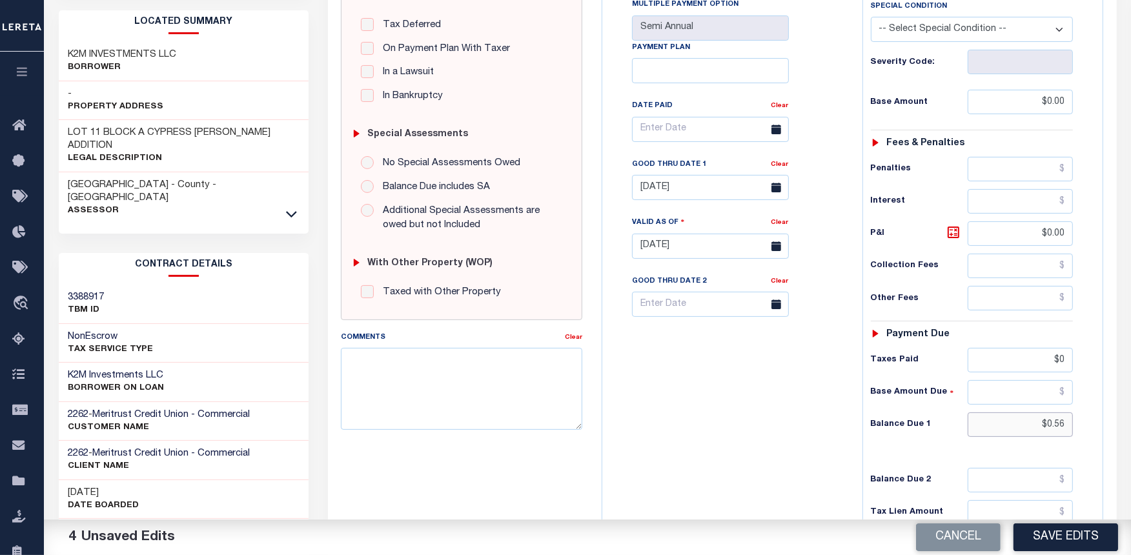
click at [1047, 416] on input "$0.56" at bounding box center [1020, 424] width 106 height 25
click at [1063, 425] on input "$0.56" at bounding box center [1020, 424] width 106 height 25
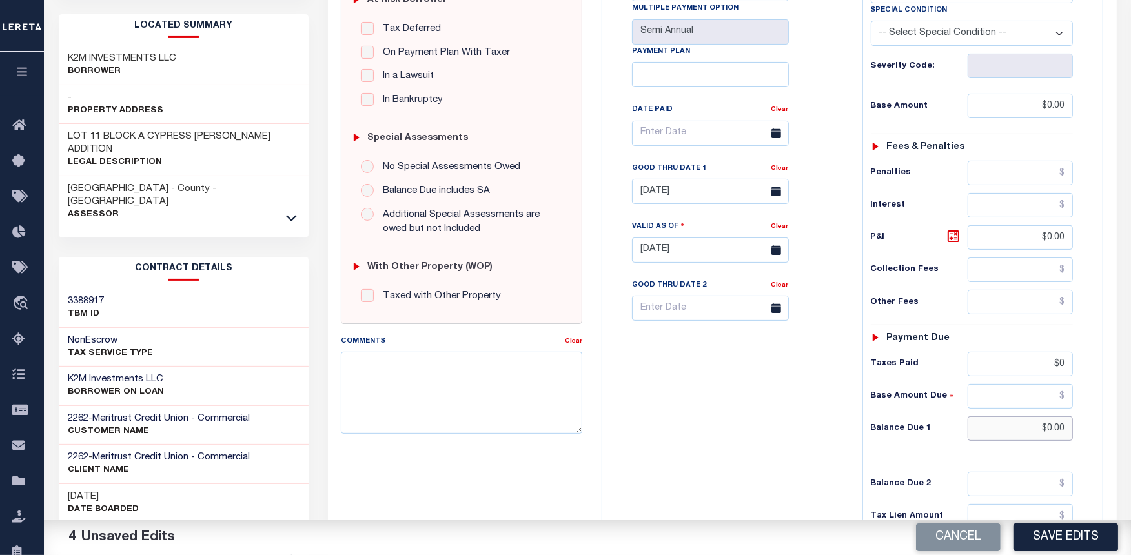
scroll to position [67, 0]
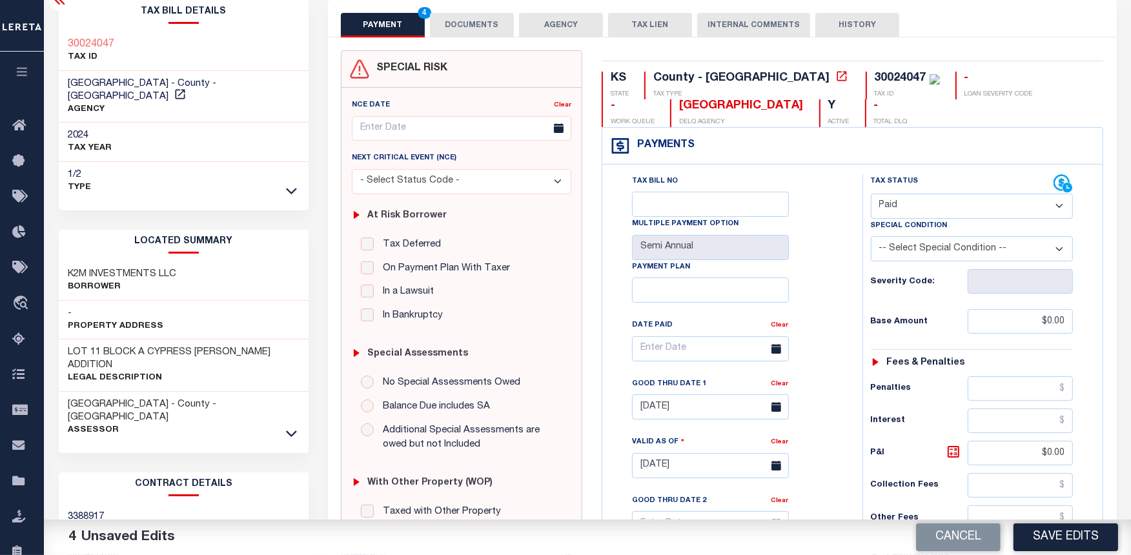
type input "$0.00"
click at [458, 32] on button "DOCUMENTS" at bounding box center [472, 25] width 84 height 25
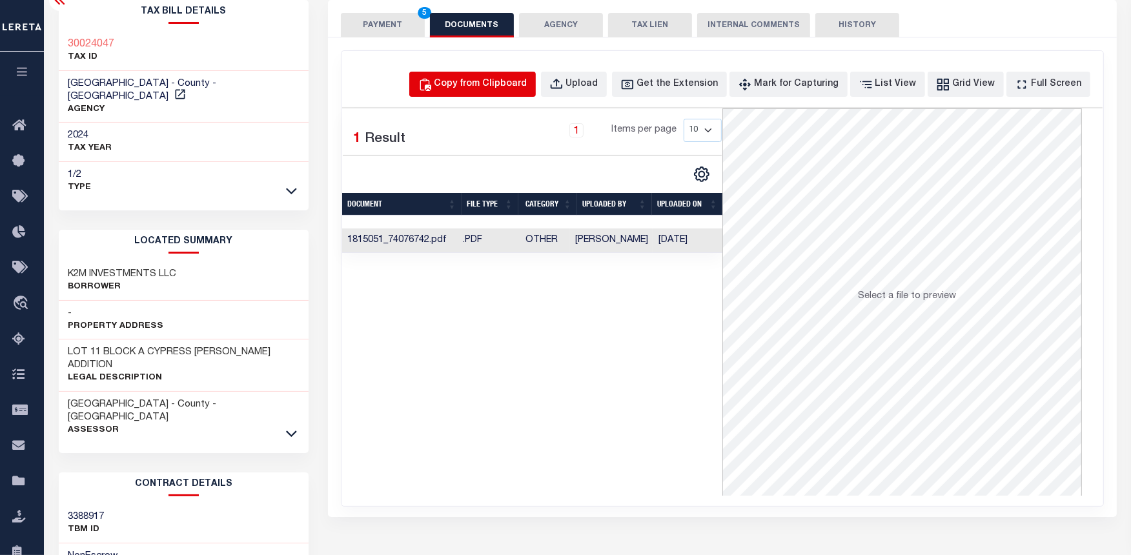
click at [509, 82] on div "Copy from Clipboard" at bounding box center [480, 84] width 93 height 14
select select "POP"
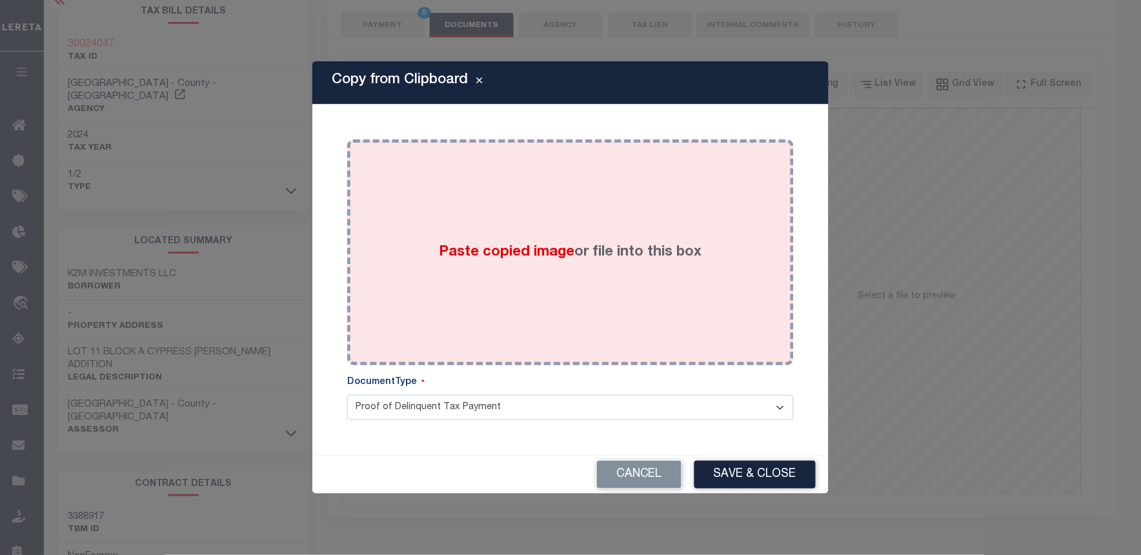
click at [512, 246] on span "Paste copied image" at bounding box center [507, 252] width 136 height 14
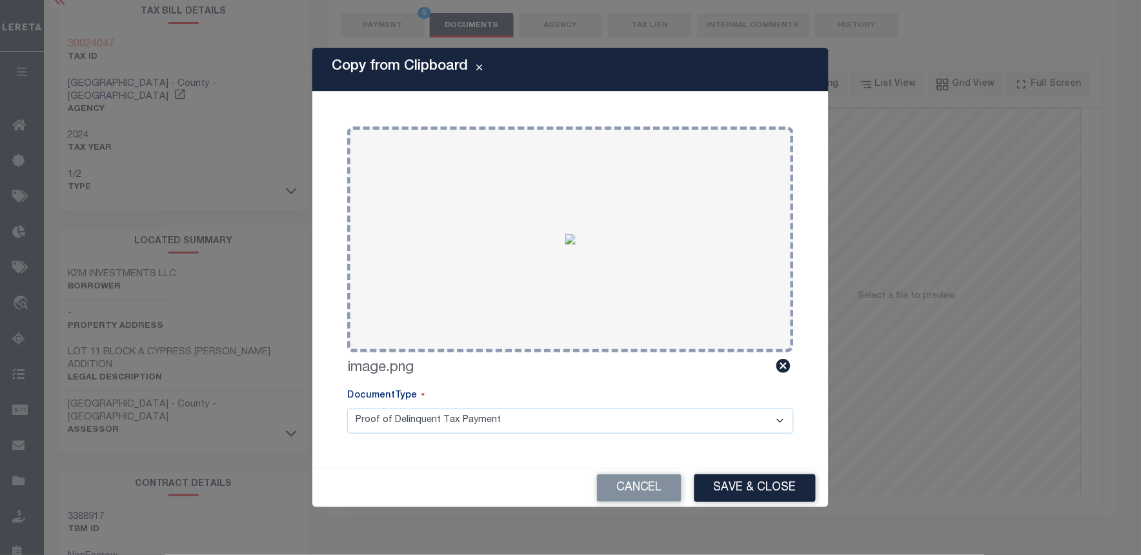
click at [758, 473] on div "Cancel Save & Close" at bounding box center [570, 488] width 516 height 38
click at [752, 484] on button "Save & Close" at bounding box center [754, 488] width 121 height 28
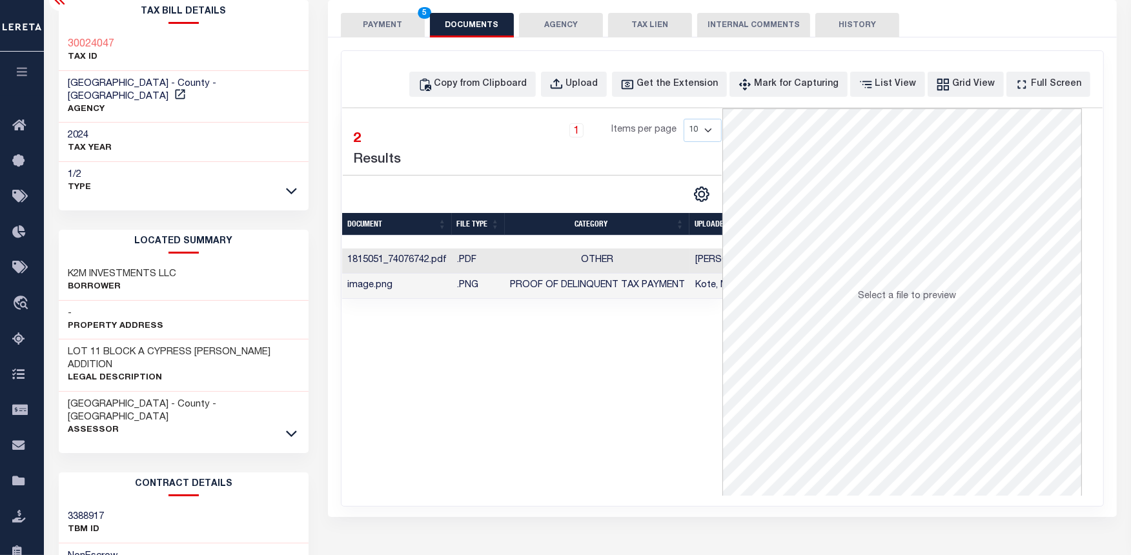
click at [381, 26] on button "PAYMENT 5" at bounding box center [383, 25] width 84 height 25
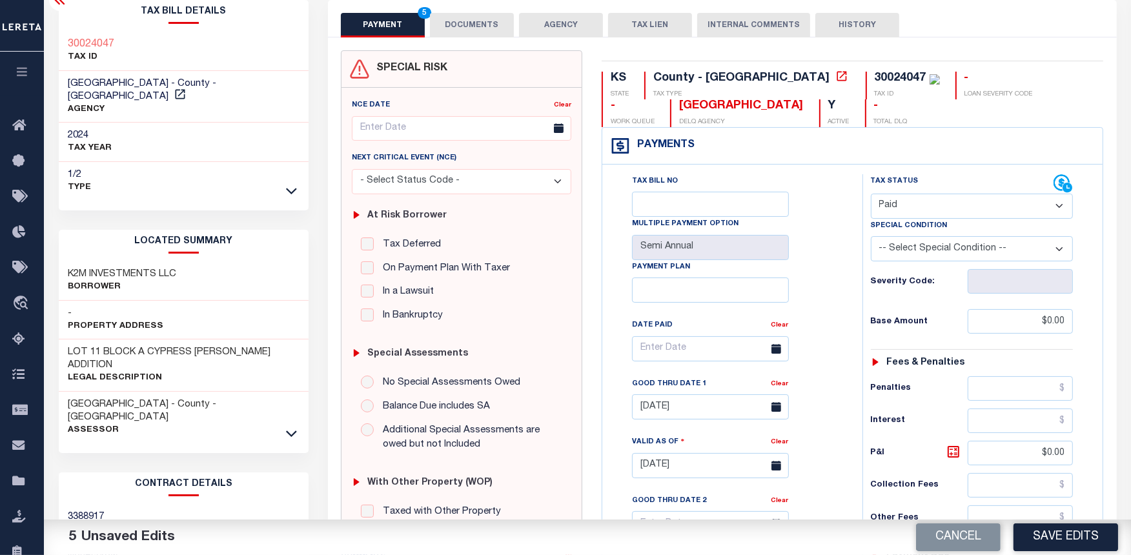
click at [1052, 530] on button "Save Edits" at bounding box center [1065, 537] width 105 height 28
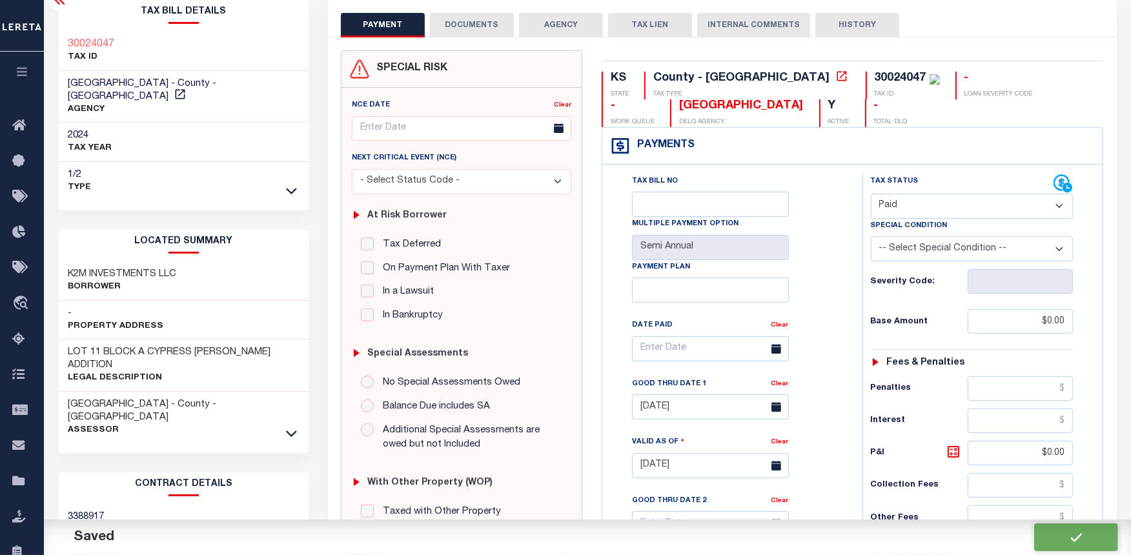
checkbox input "false"
type input "$0"
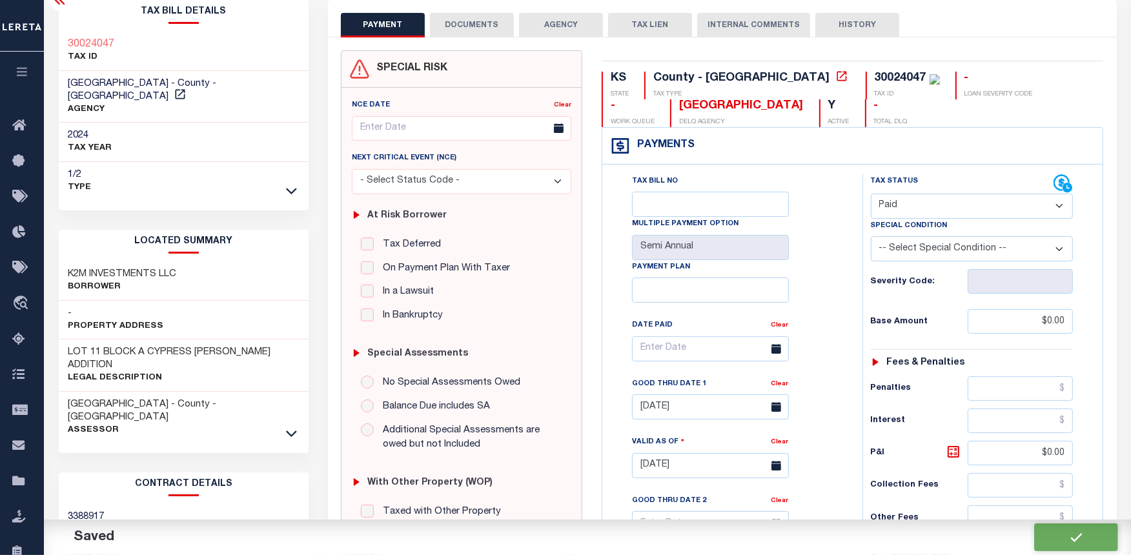
type input "$0"
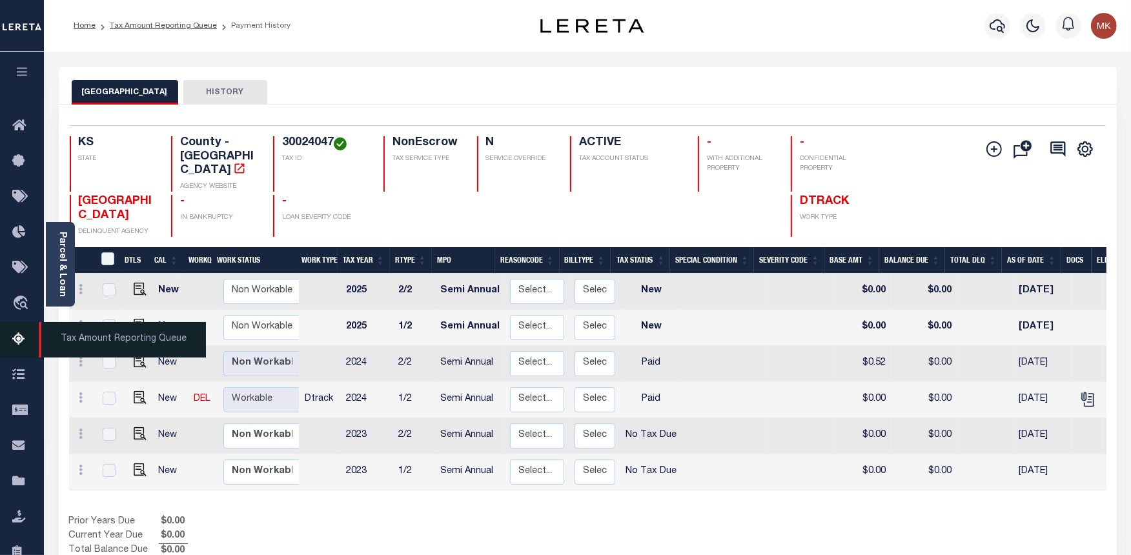
click at [18, 342] on icon at bounding box center [22, 340] width 21 height 16
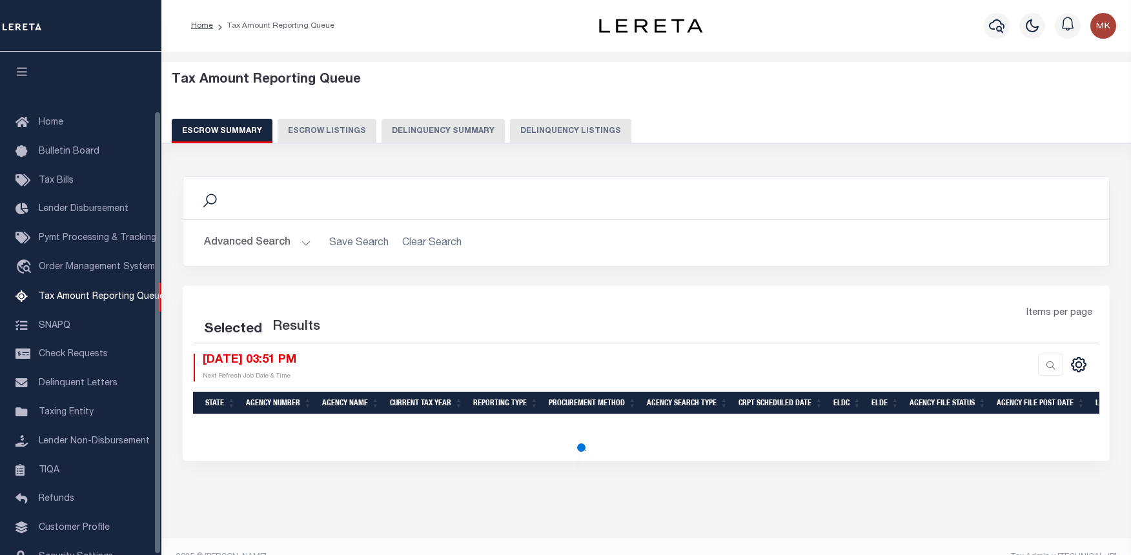
select select "100"
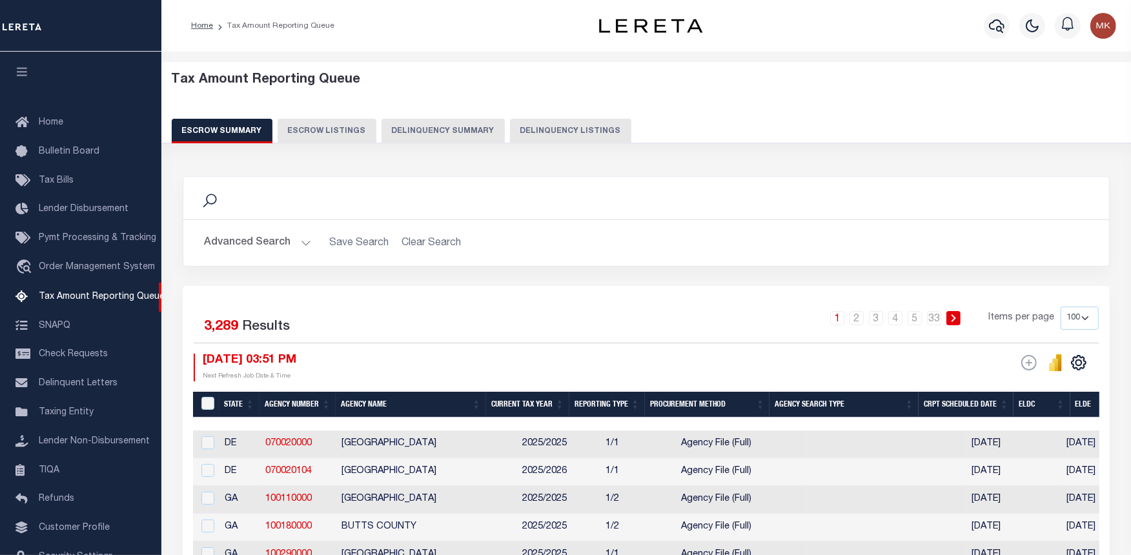
scroll to position [67, 0]
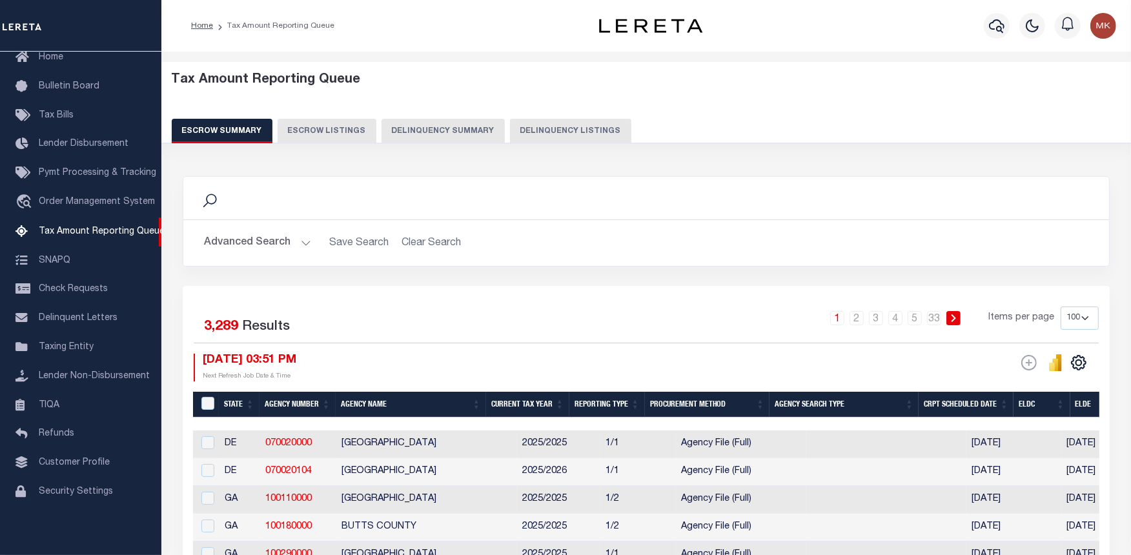
click at [550, 136] on button "Delinquency Listings" at bounding box center [570, 131] width 121 height 25
select select "100"
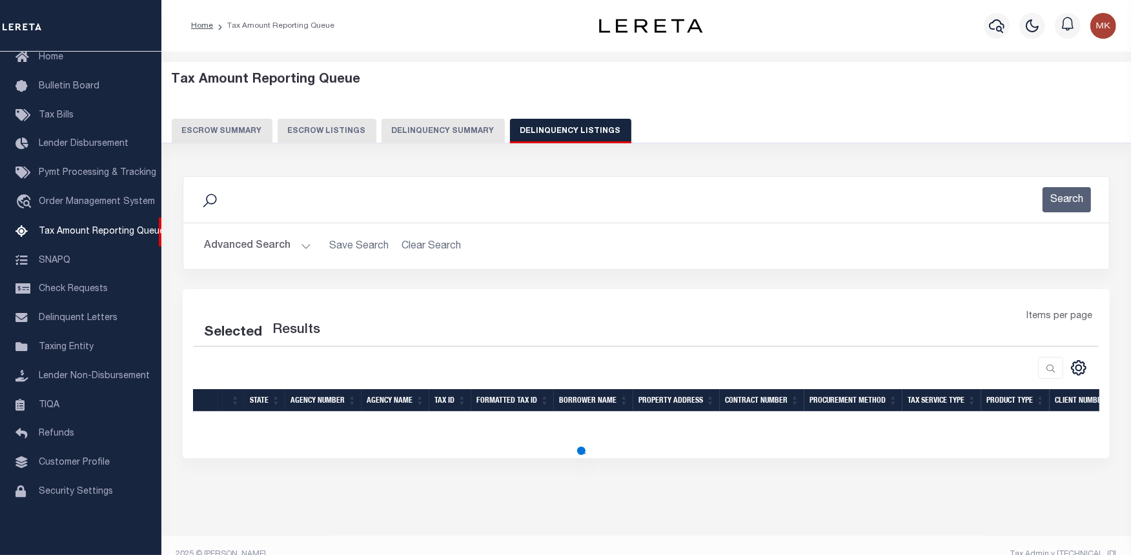
select select "100"
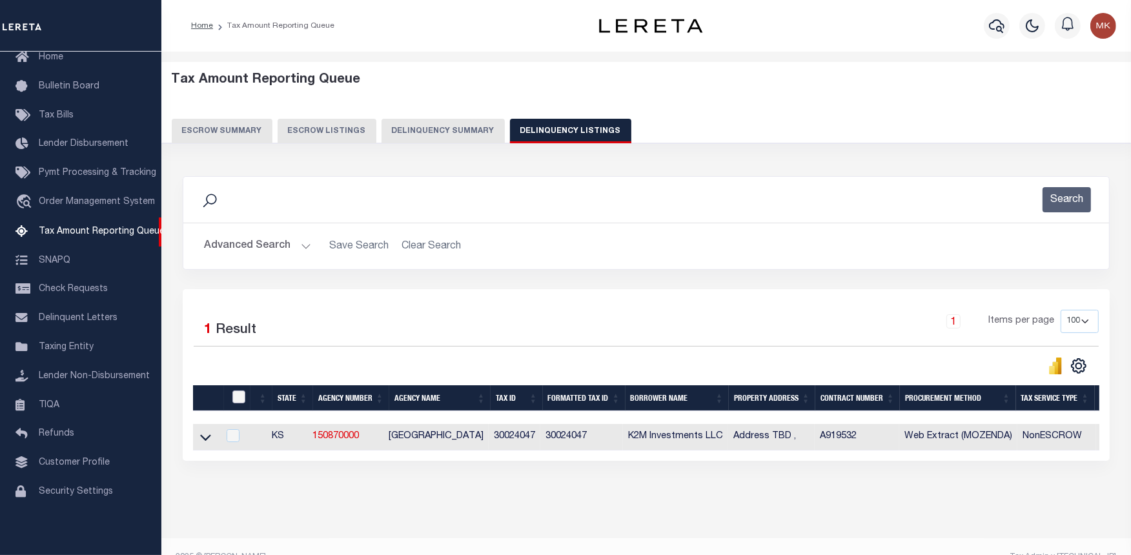
click at [239, 392] on input "checkbox" at bounding box center [238, 396] width 13 height 13
checkbox input "true"
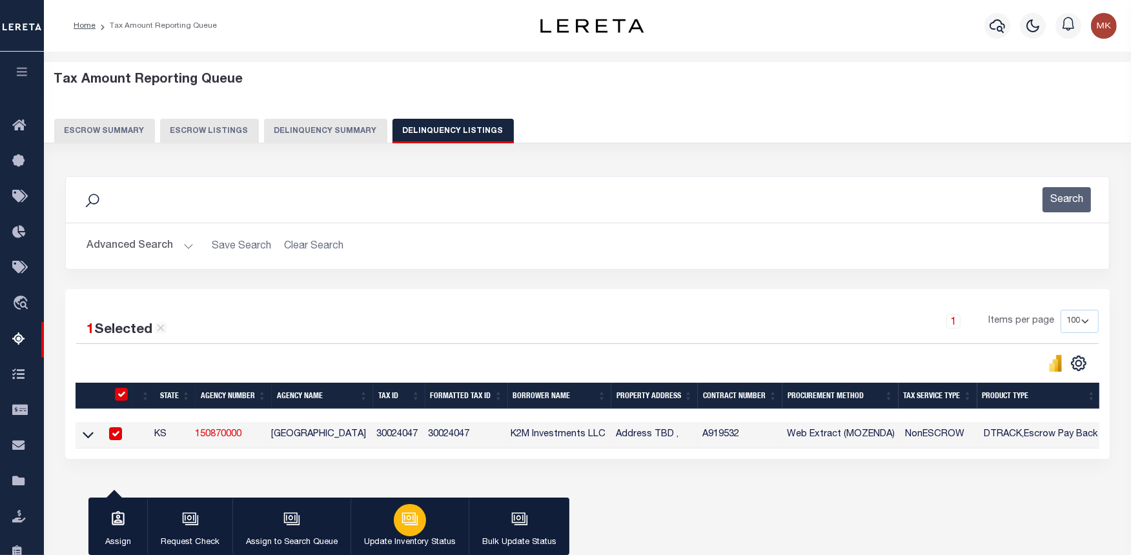
click at [402, 518] on icon "button" at bounding box center [409, 517] width 14 height 10
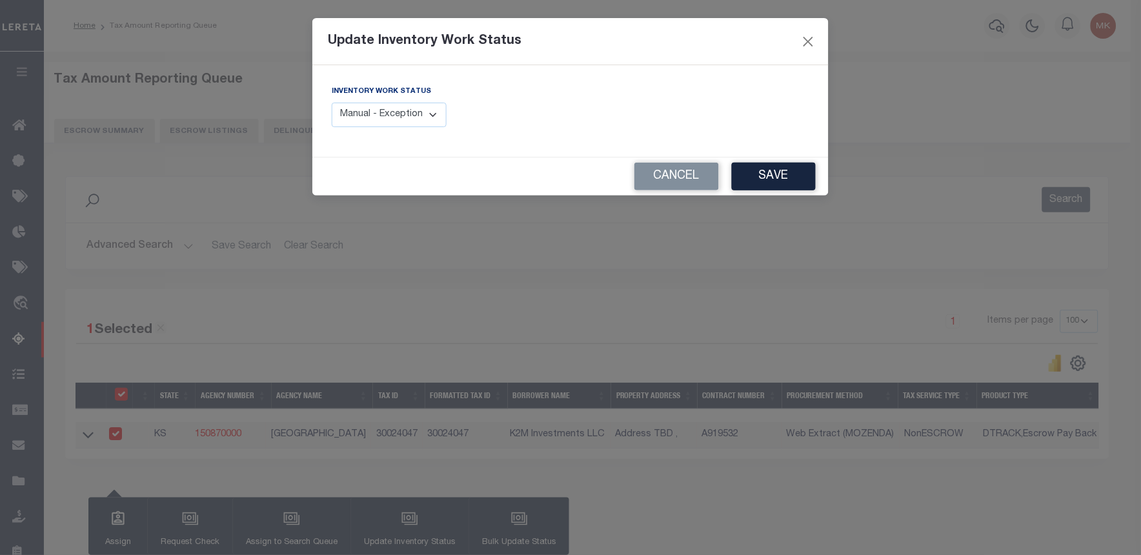
click at [385, 120] on select "Manual - Exception Pended - Awaiting Search Late Add Exception Completed" at bounding box center [389, 115] width 115 height 25
select select "4"
click at [332, 103] on select "Manual - Exception Pended - Awaiting Search Late Add Exception Completed" at bounding box center [389, 115] width 115 height 25
click at [780, 171] on button "Save" at bounding box center [774, 177] width 84 height 28
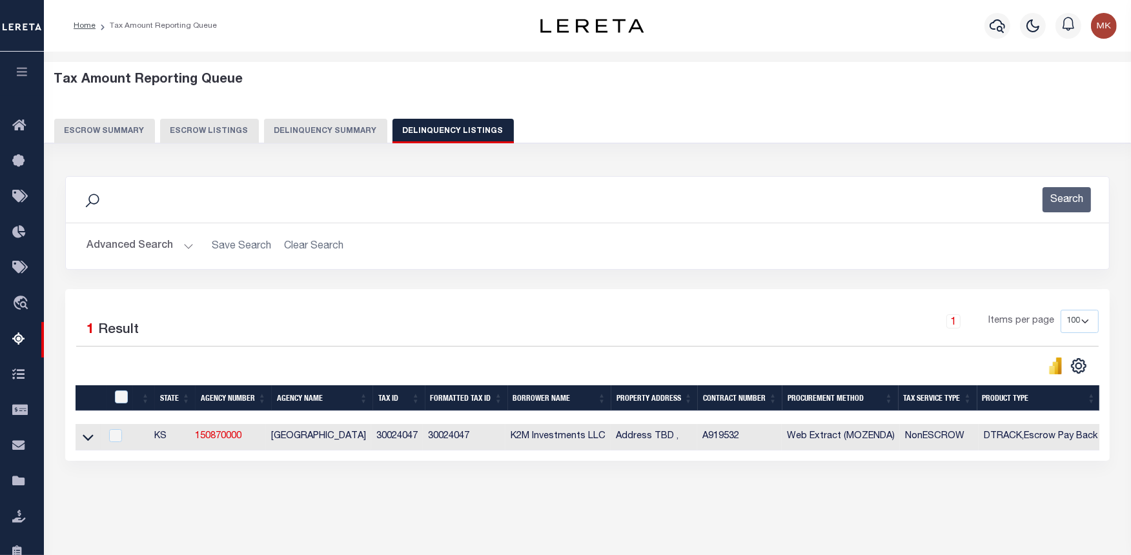
click at [183, 250] on button "Advanced Search" at bounding box center [139, 246] width 107 height 25
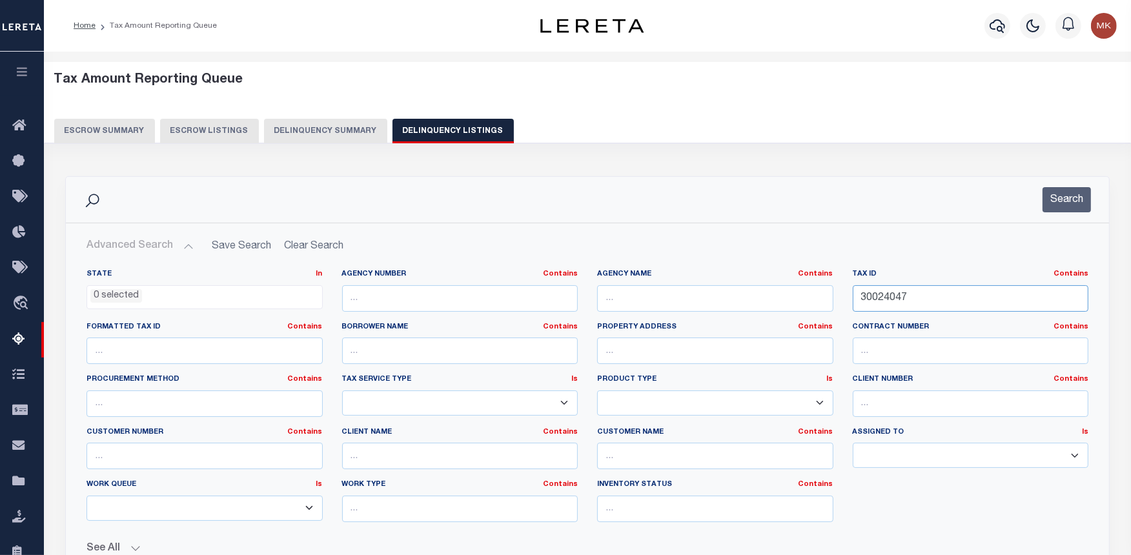
click at [869, 303] on input "30024047" at bounding box center [970, 298] width 236 height 26
paste input "8"
type input "30024048"
click at [1073, 198] on button "Search" at bounding box center [1066, 199] width 48 height 25
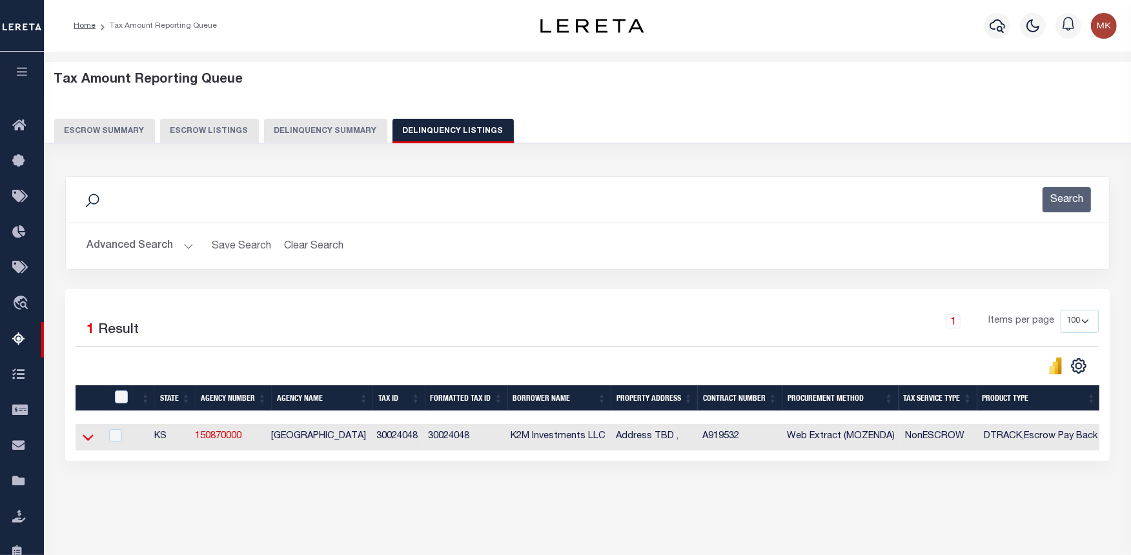
click at [84, 439] on icon at bounding box center [88, 438] width 11 height 6
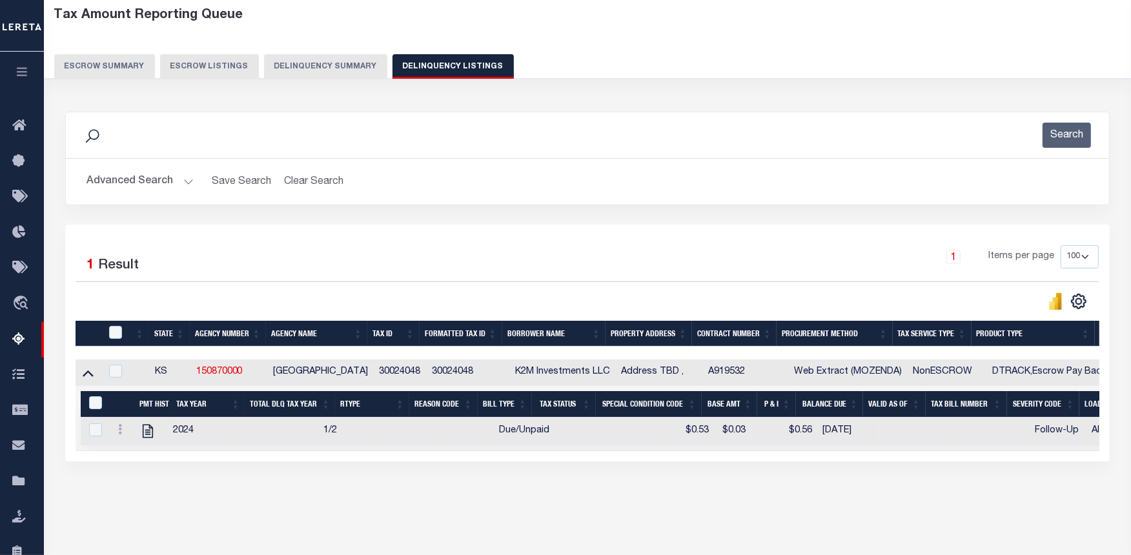
scroll to position [129, 0]
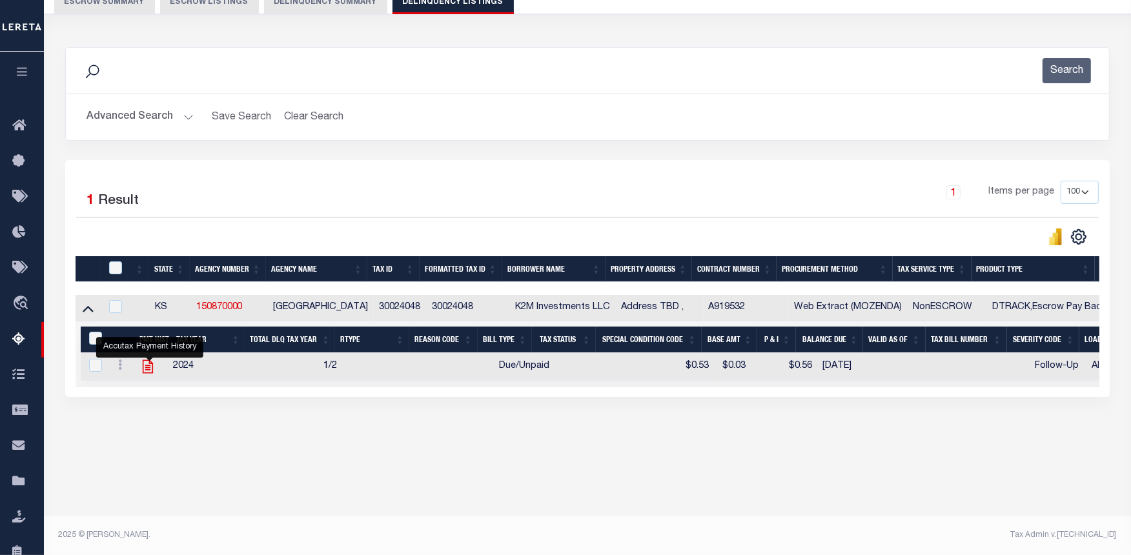
click at [150, 369] on icon "" at bounding box center [148, 367] width 10 height 14
checkbox input "true"
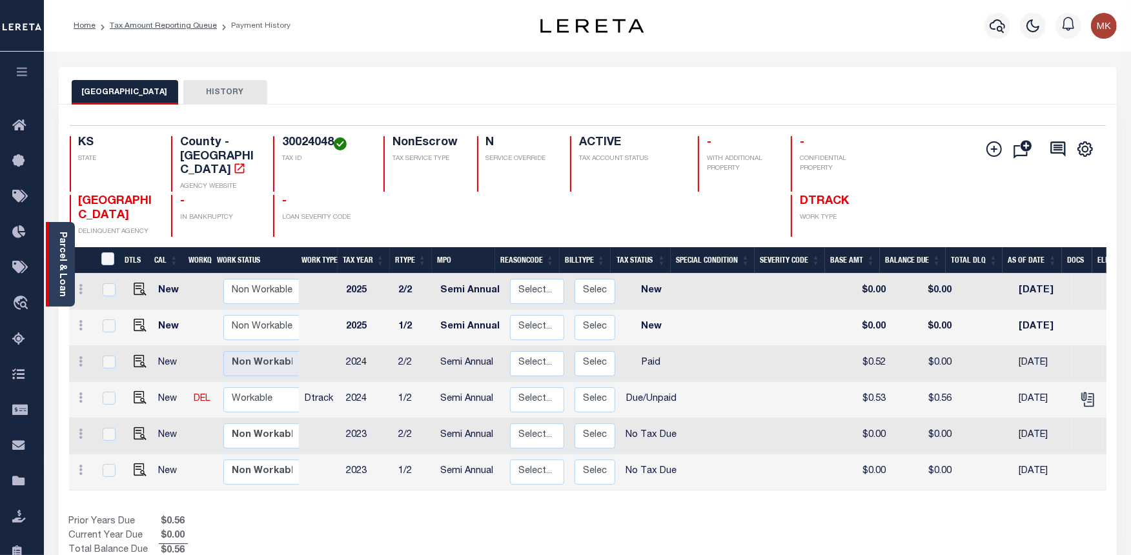
click at [65, 248] on link "Parcel & Loan" at bounding box center [61, 264] width 9 height 65
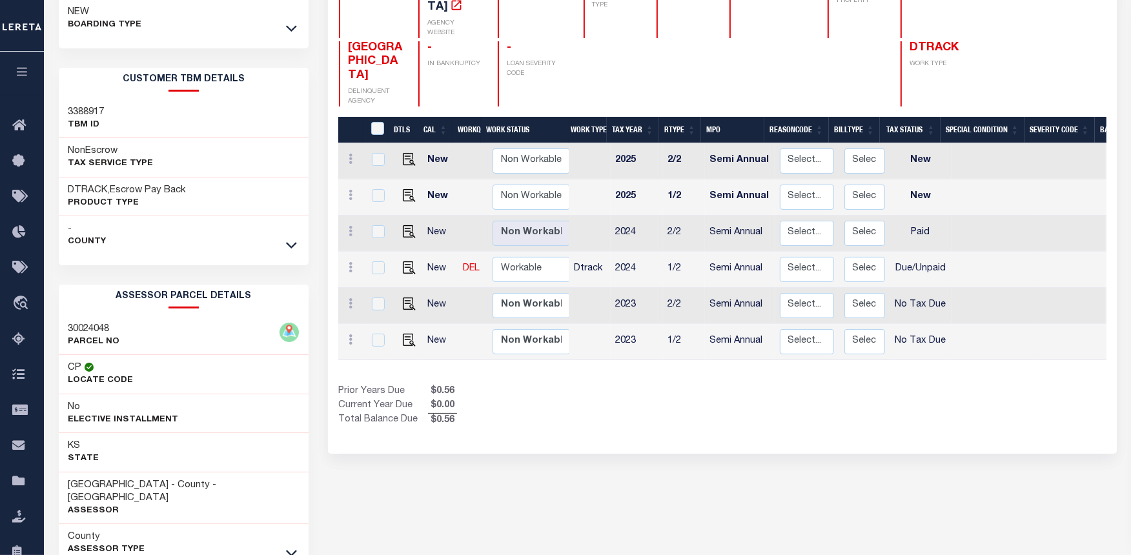
scroll to position [242, 0]
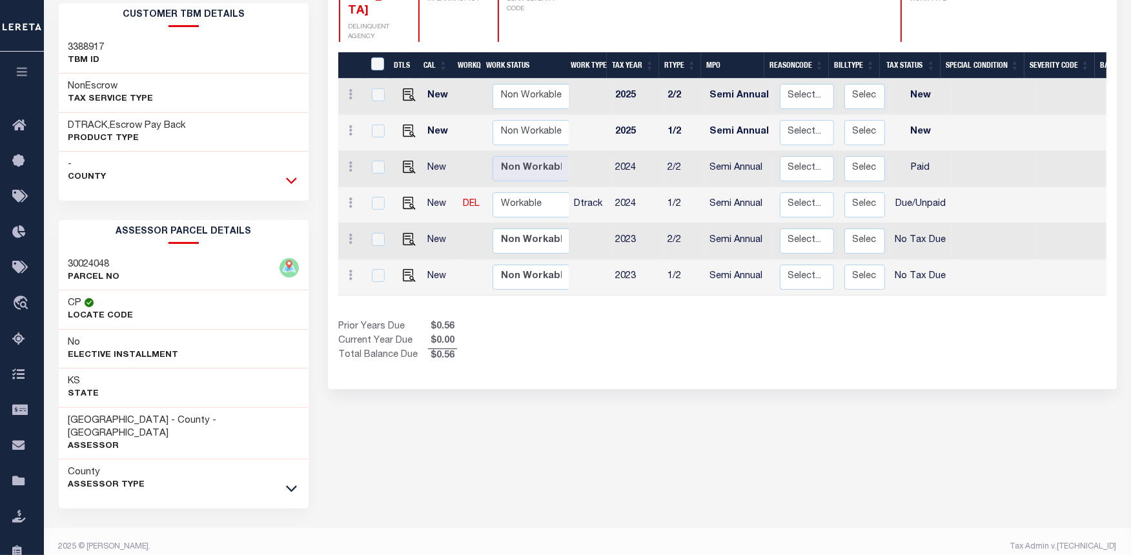
click at [291, 177] on icon at bounding box center [291, 181] width 11 height 14
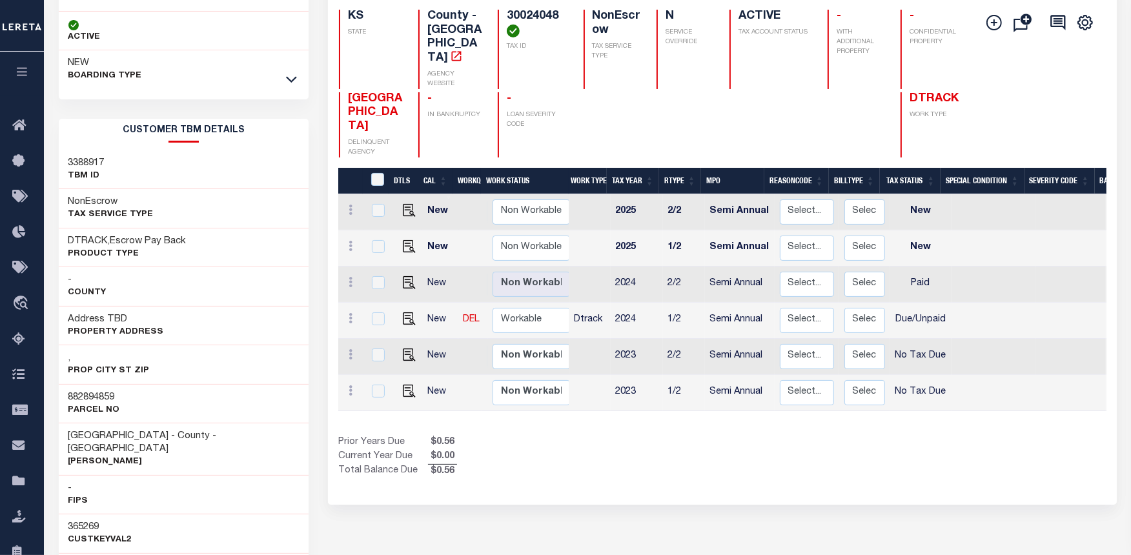
scroll to position [125, 0]
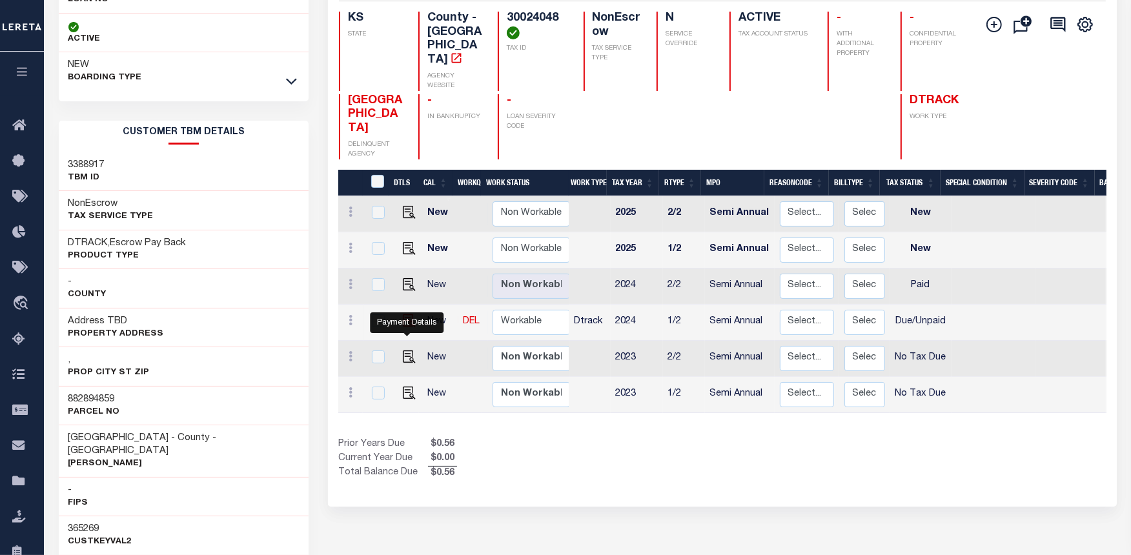
click at [403, 314] on img "" at bounding box center [409, 320] width 13 height 13
checkbox input "true"
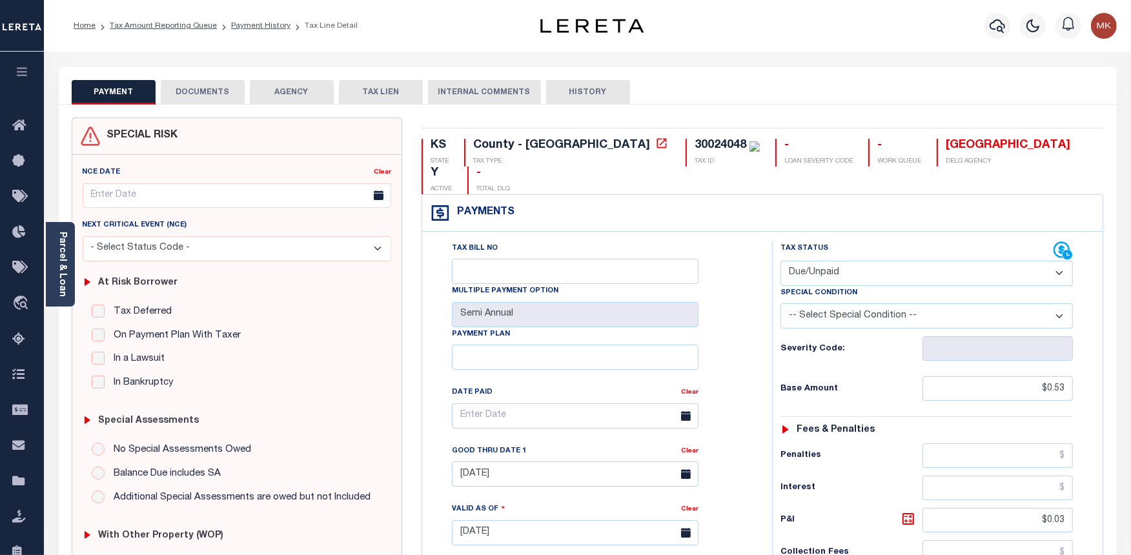
click at [1050, 261] on select "- Select Status Code - Open Due/Unpaid Paid Incomplete No Tax Due Internal Refu…" at bounding box center [926, 273] width 292 height 25
select select "PYD"
click at [780, 261] on select "- Select Status Code - Open Due/Unpaid Paid Incomplete No Tax Due Internal Refu…" at bounding box center [926, 273] width 292 height 25
type input "[DATE]"
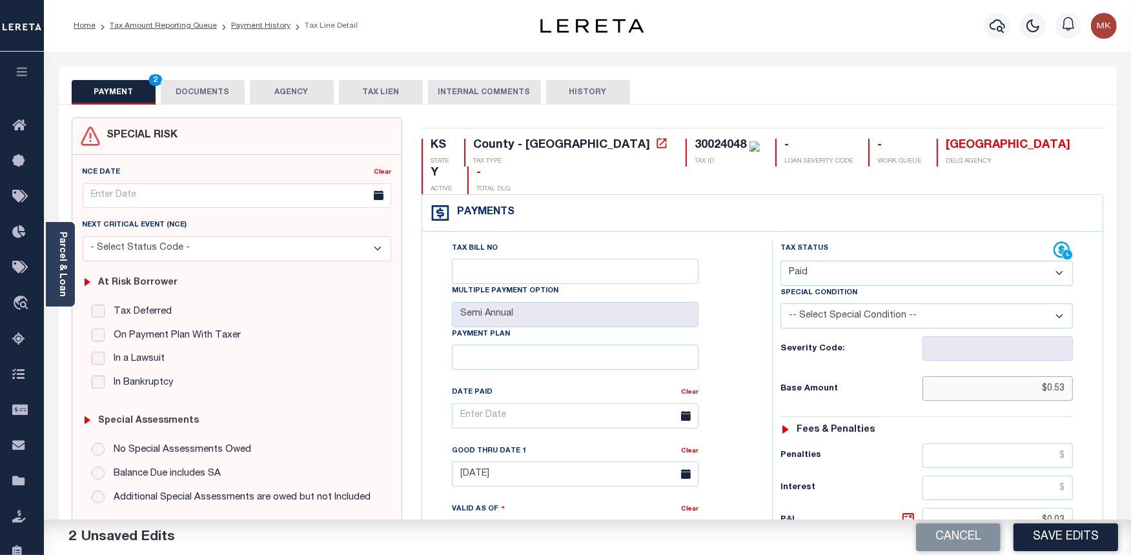
click at [1042, 376] on input "$0.53" at bounding box center [997, 388] width 150 height 25
click at [1065, 376] on input "$0.53" at bounding box center [997, 388] width 150 height 25
type input "$0.00"
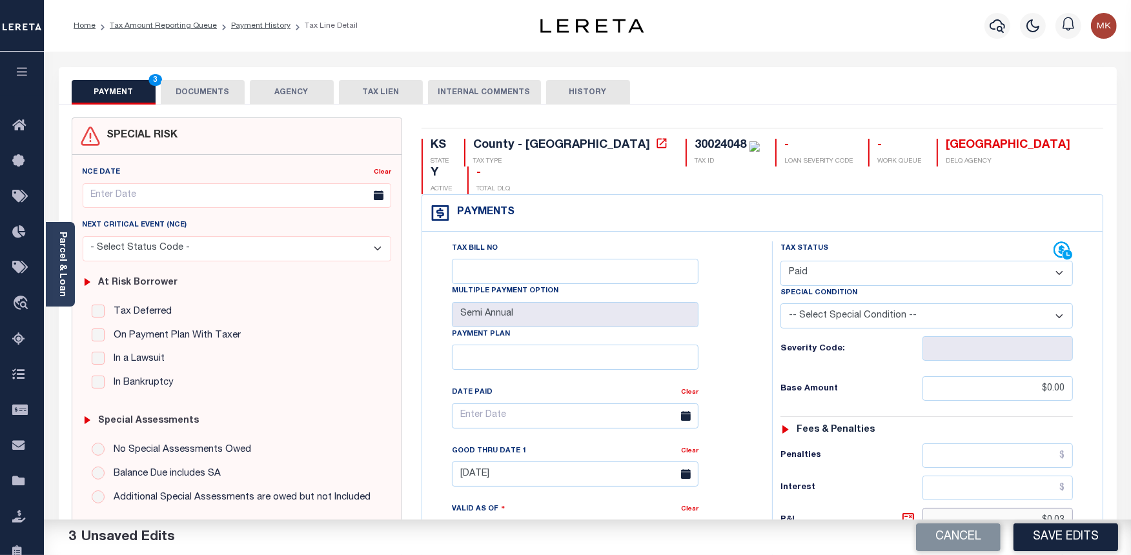
click at [1063, 508] on input "$0.03" at bounding box center [997, 520] width 150 height 25
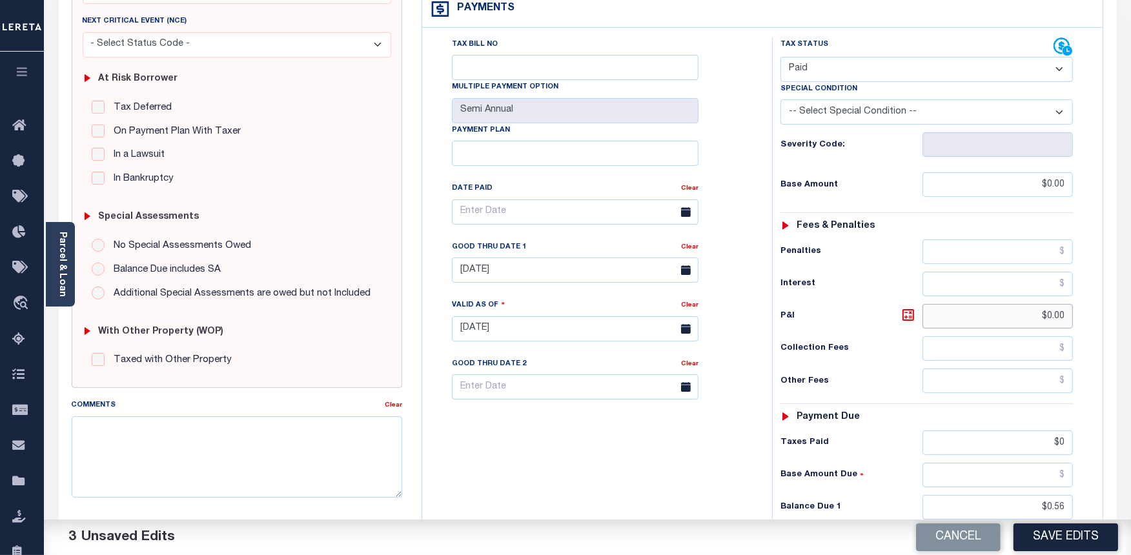
scroll to position [215, 0]
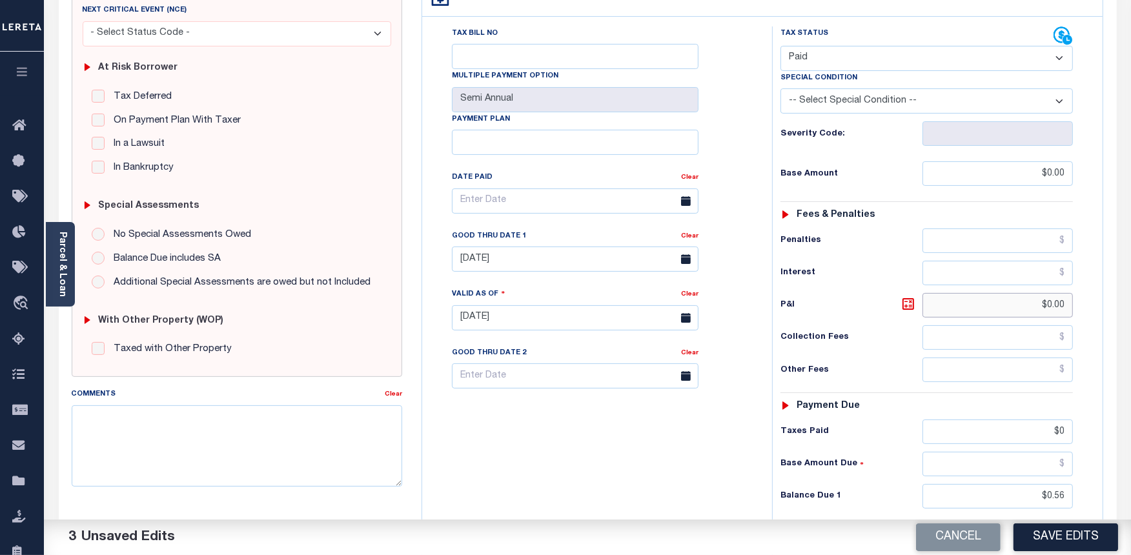
type input "$0.00"
click at [1063, 484] on input "$0.56" at bounding box center [997, 496] width 150 height 25
type input "$0.00"
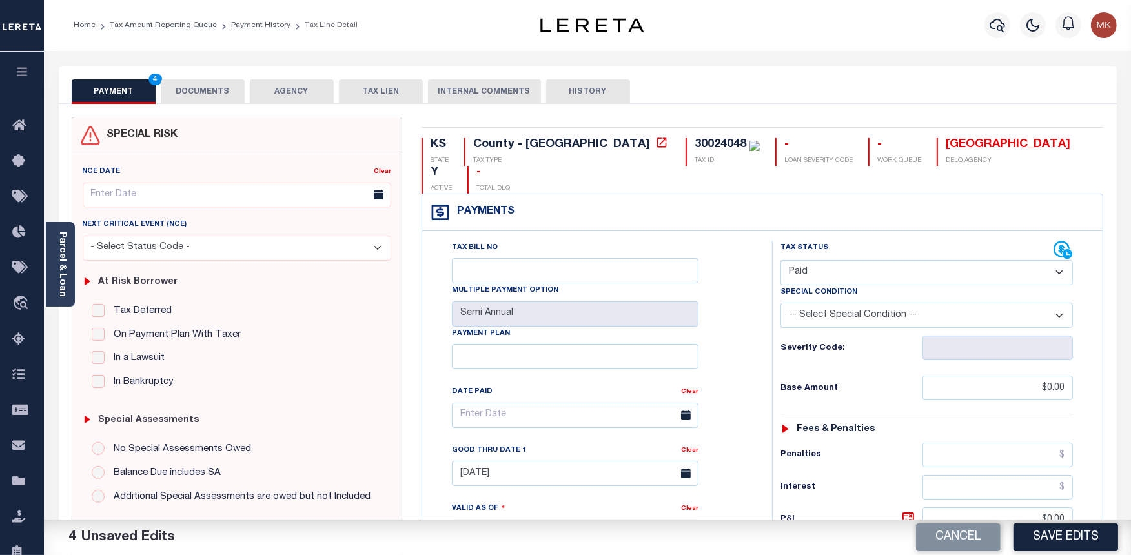
scroll to position [0, 0]
click at [200, 90] on button "DOCUMENTS" at bounding box center [203, 92] width 84 height 25
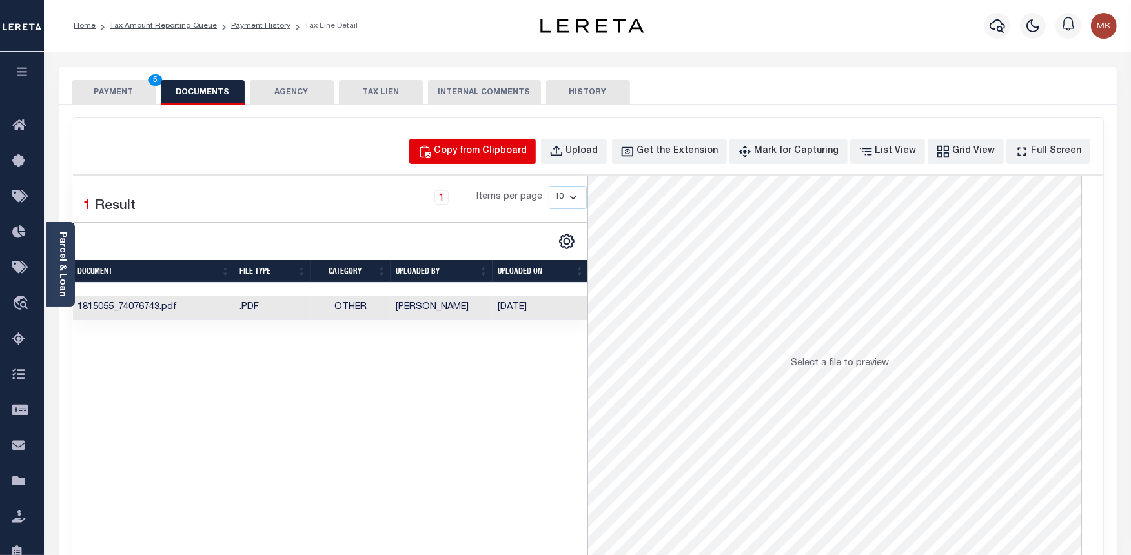
click at [527, 149] on div "Copy from Clipboard" at bounding box center [480, 152] width 93 height 14
select select "POP"
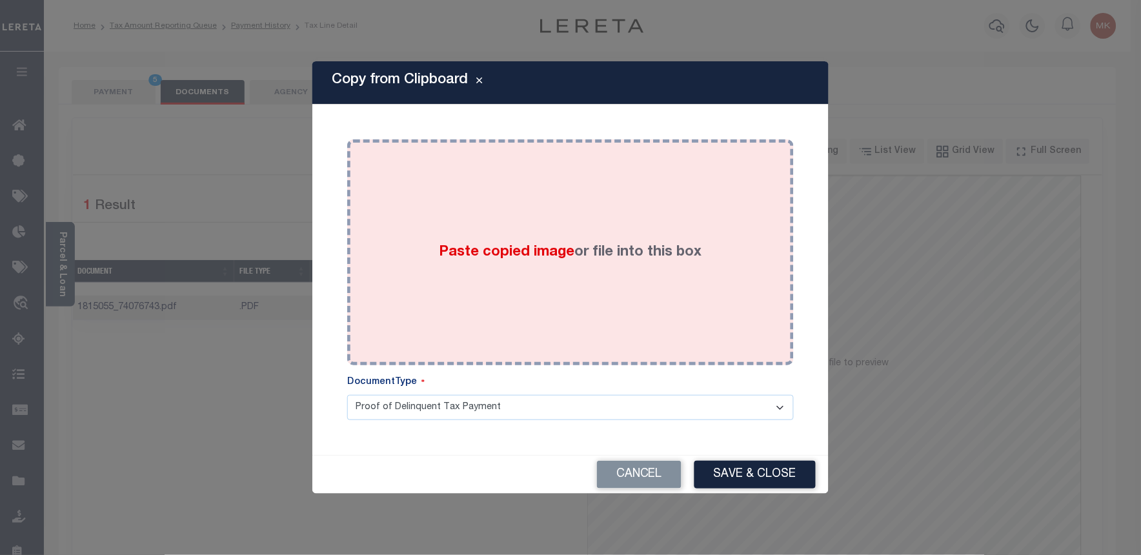
click at [498, 290] on div "Paste copied image or file into this box" at bounding box center [570, 252] width 427 height 207
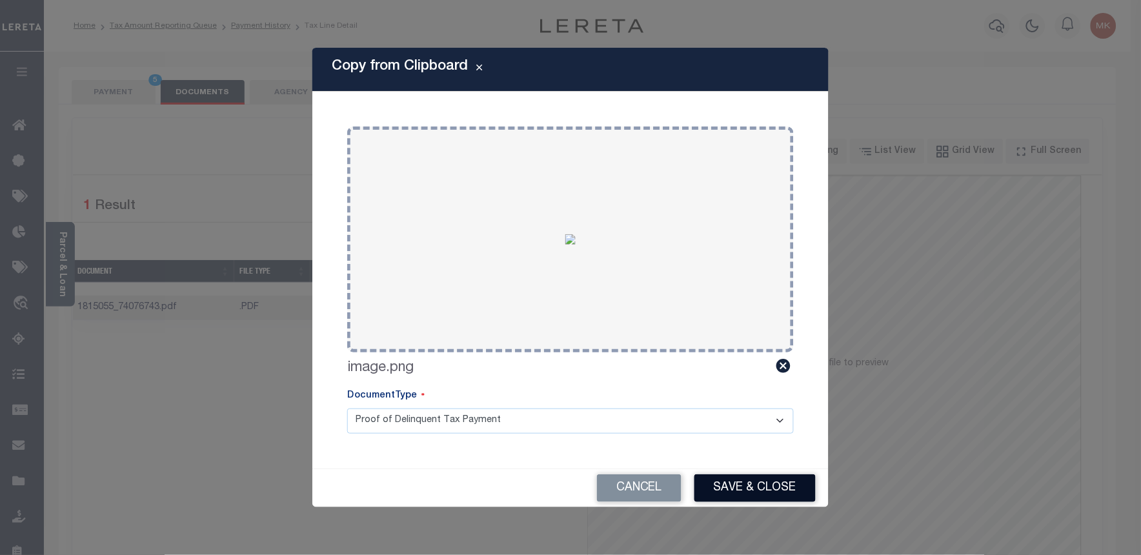
click at [760, 490] on button "Save & Close" at bounding box center [754, 488] width 121 height 28
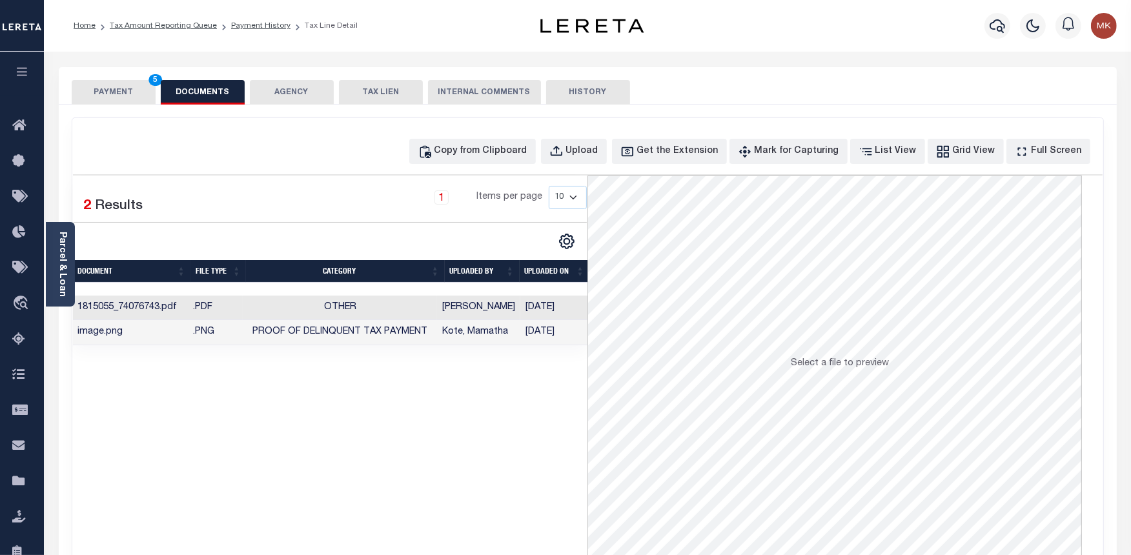
click at [115, 93] on button "PAYMENT 5" at bounding box center [114, 92] width 84 height 25
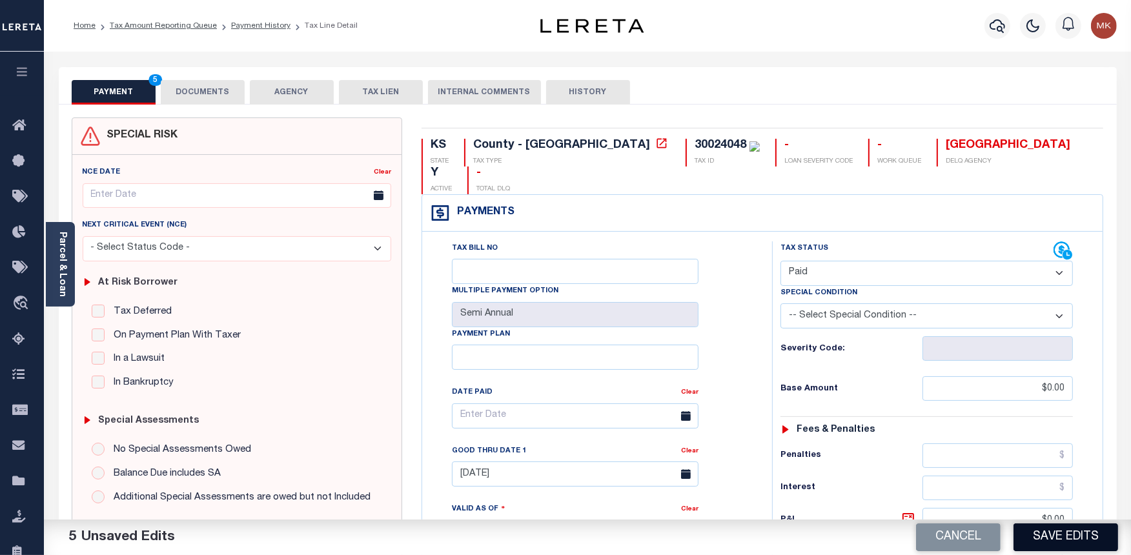
click at [1083, 530] on button "Save Edits" at bounding box center [1065, 537] width 105 height 28
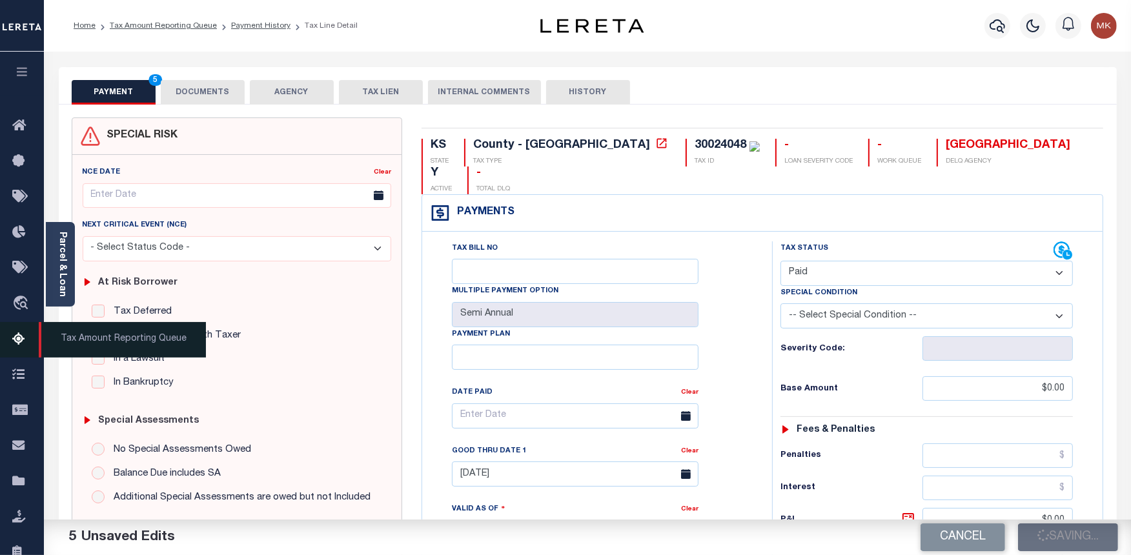
checkbox input "false"
type input "$0"
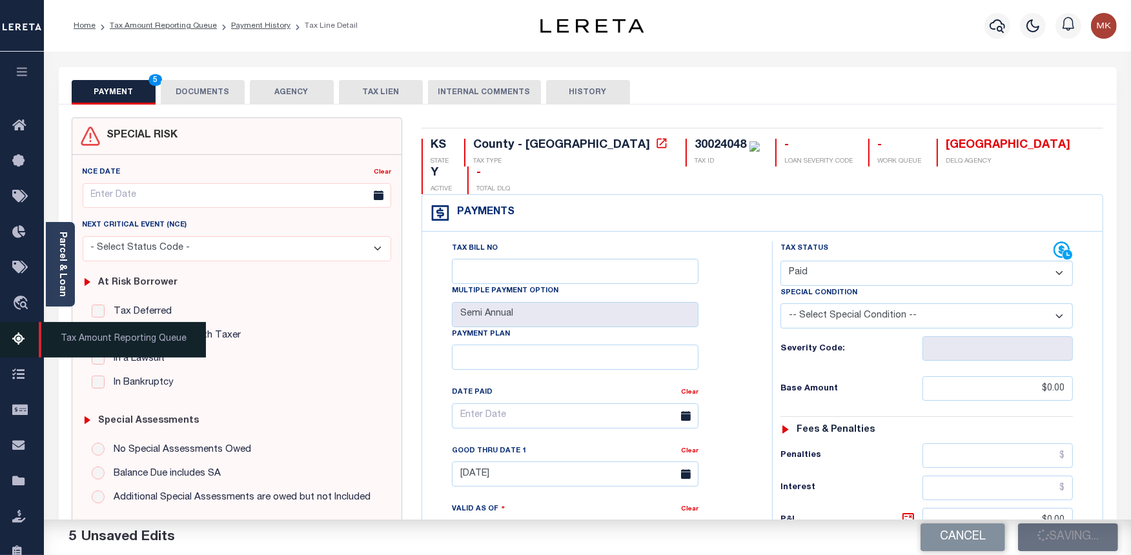
type input "$0"
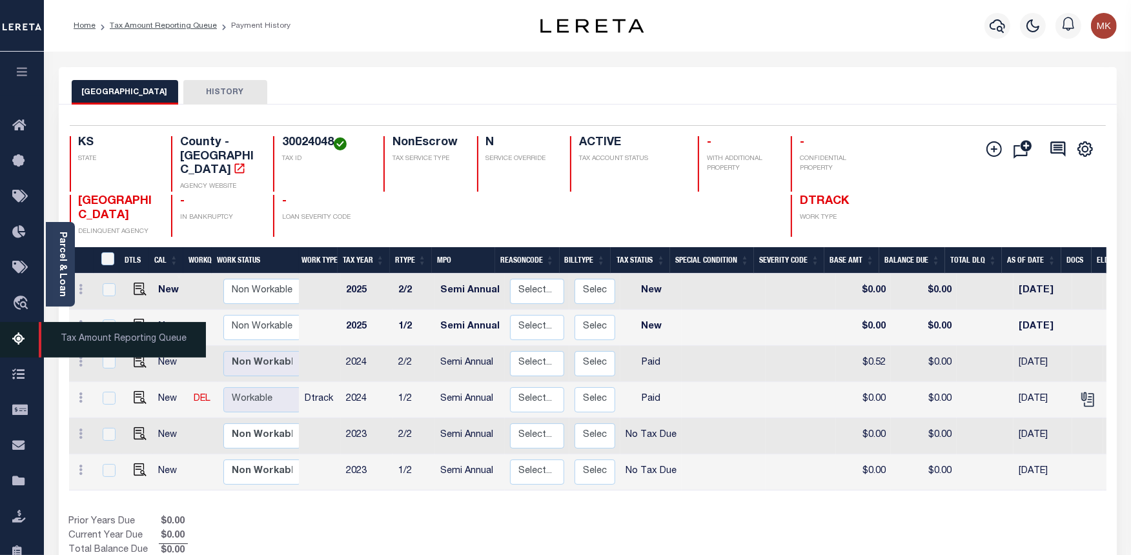
drag, startPoint x: 0, startPoint y: 0, endPoint x: 17, endPoint y: 344, distance: 344.4
click at [17, 344] on icon at bounding box center [22, 340] width 21 height 16
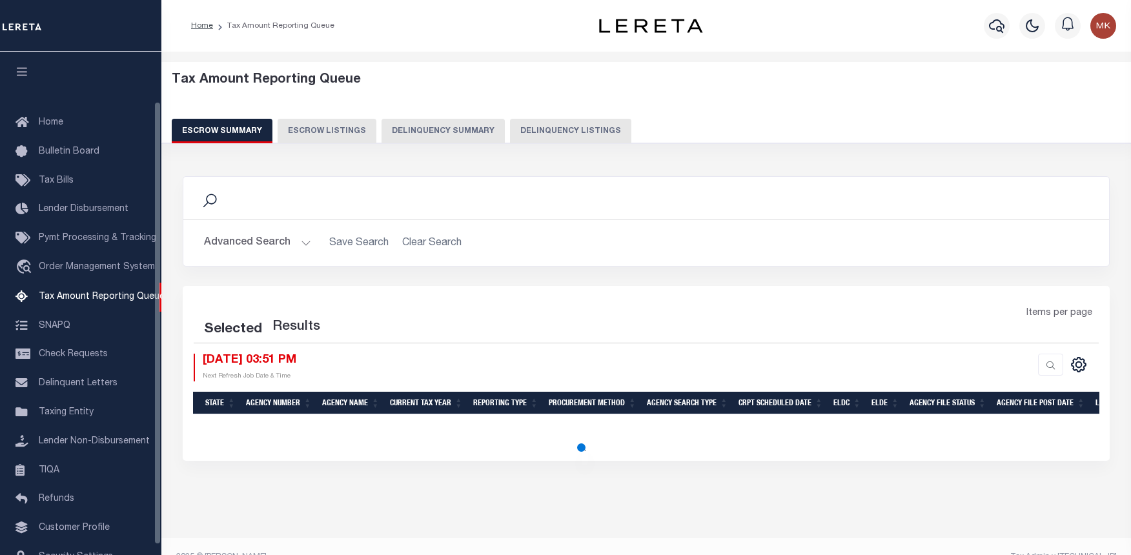
select select "100"
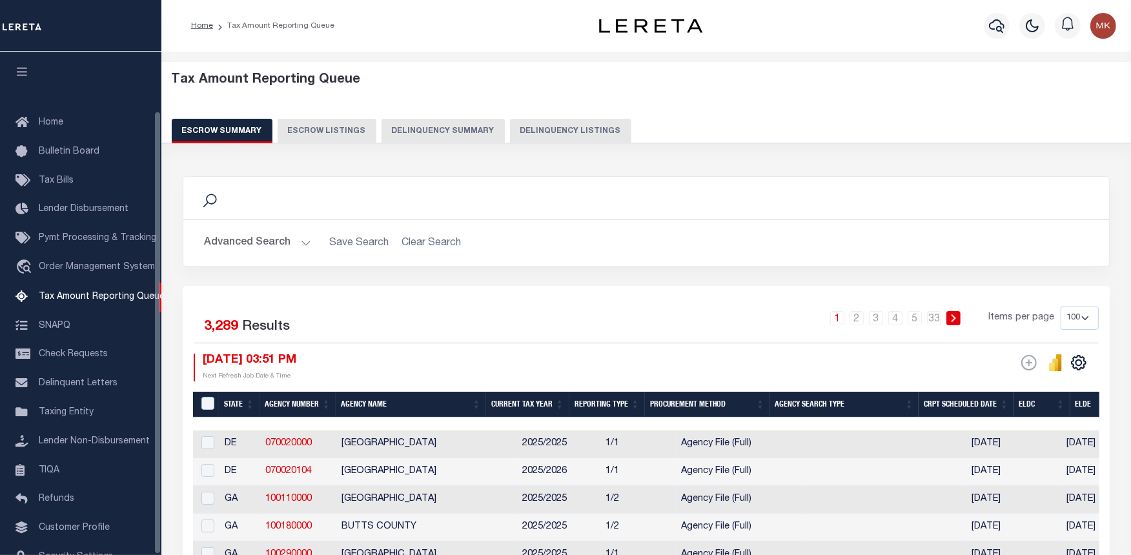
scroll to position [67, 0]
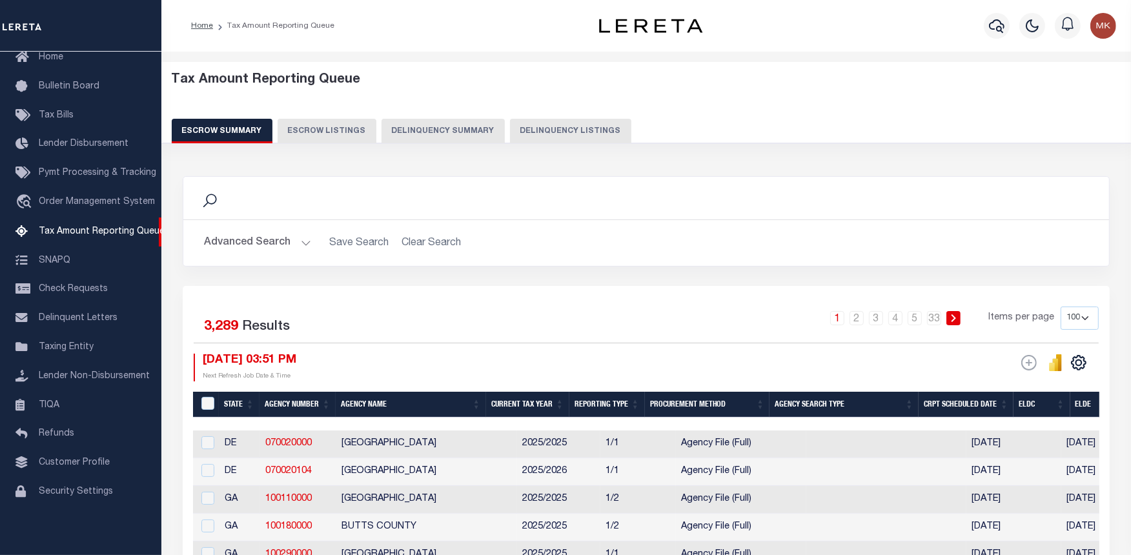
click at [556, 129] on button "Delinquency Listings" at bounding box center [570, 131] width 121 height 25
select select "100"
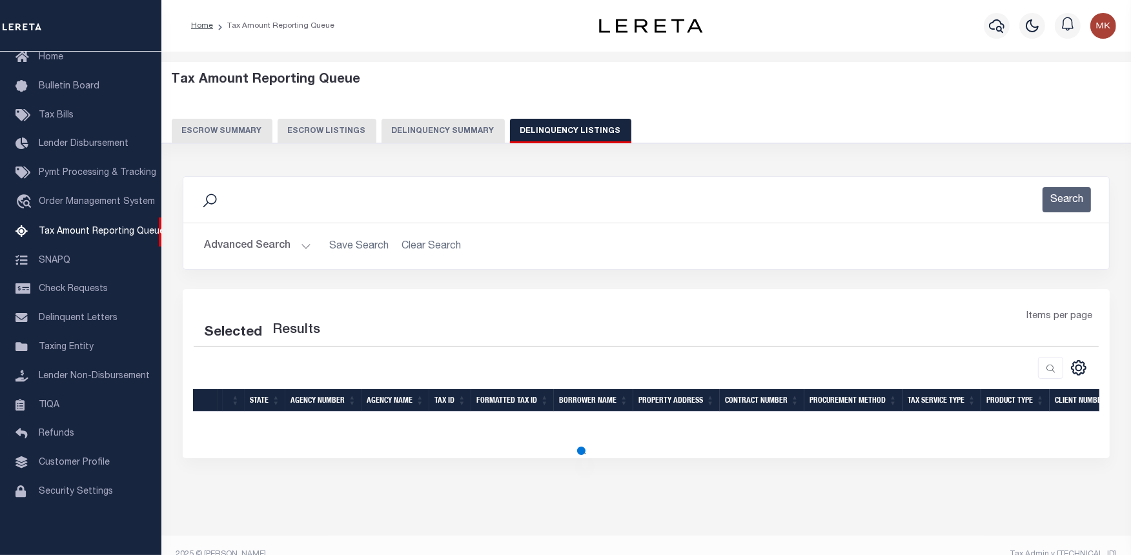
select select "100"
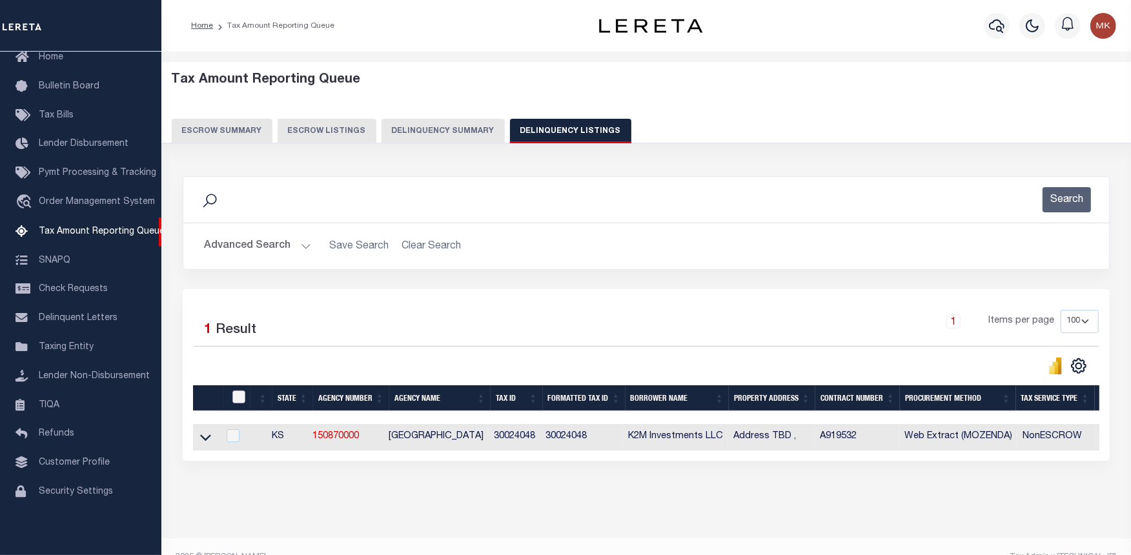
click at [241, 401] on input "checkbox" at bounding box center [238, 396] width 13 height 13
checkbox input "true"
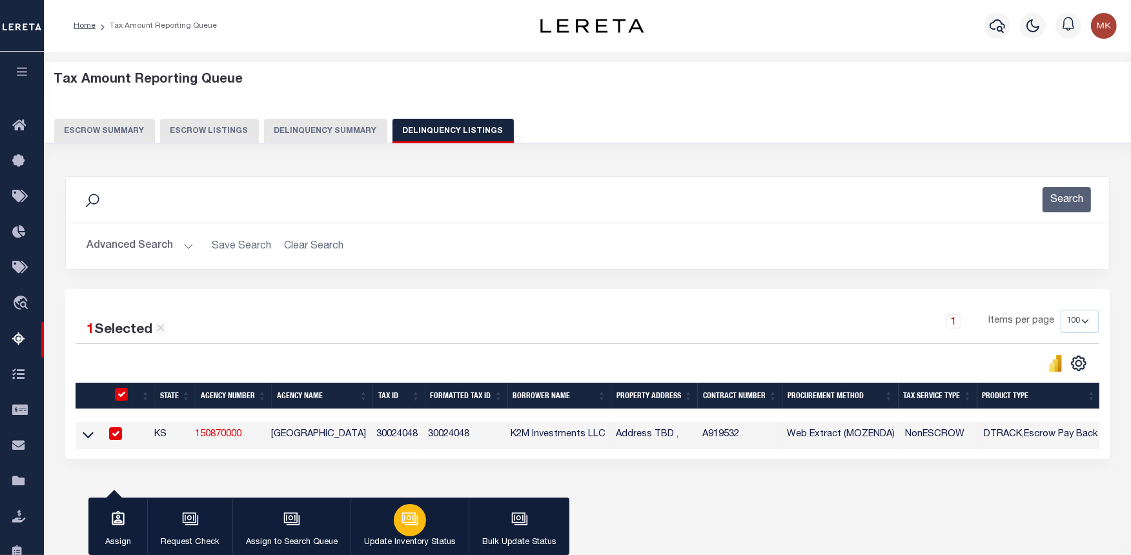
click at [410, 525] on icon "button" at bounding box center [409, 518] width 17 height 17
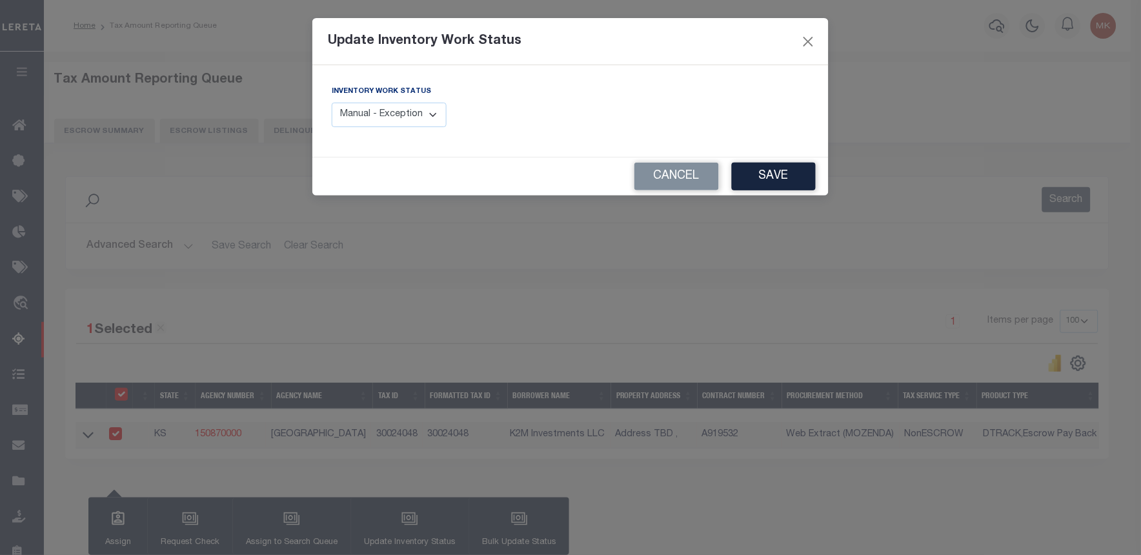
click at [430, 117] on select "Manual - Exception Pended - Awaiting Search Late Add Exception Completed" at bounding box center [389, 115] width 115 height 25
select select "4"
click at [332, 103] on select "Manual - Exception Pended - Awaiting Search Late Add Exception Completed" at bounding box center [389, 115] width 115 height 25
click at [791, 164] on div "Cancel Save" at bounding box center [570, 176] width 516 height 38
click at [792, 172] on button "Save" at bounding box center [774, 177] width 84 height 28
